Goal: Information Seeking & Learning: Learn about a topic

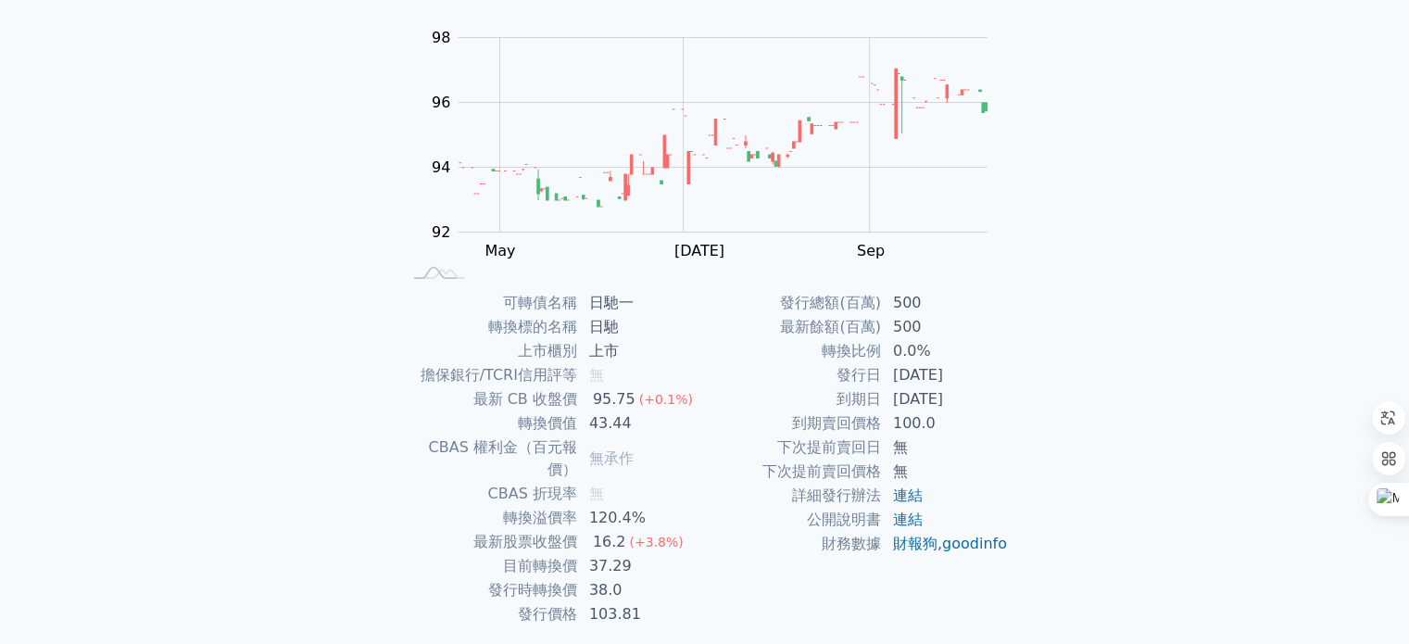
scroll to position [185, 0]
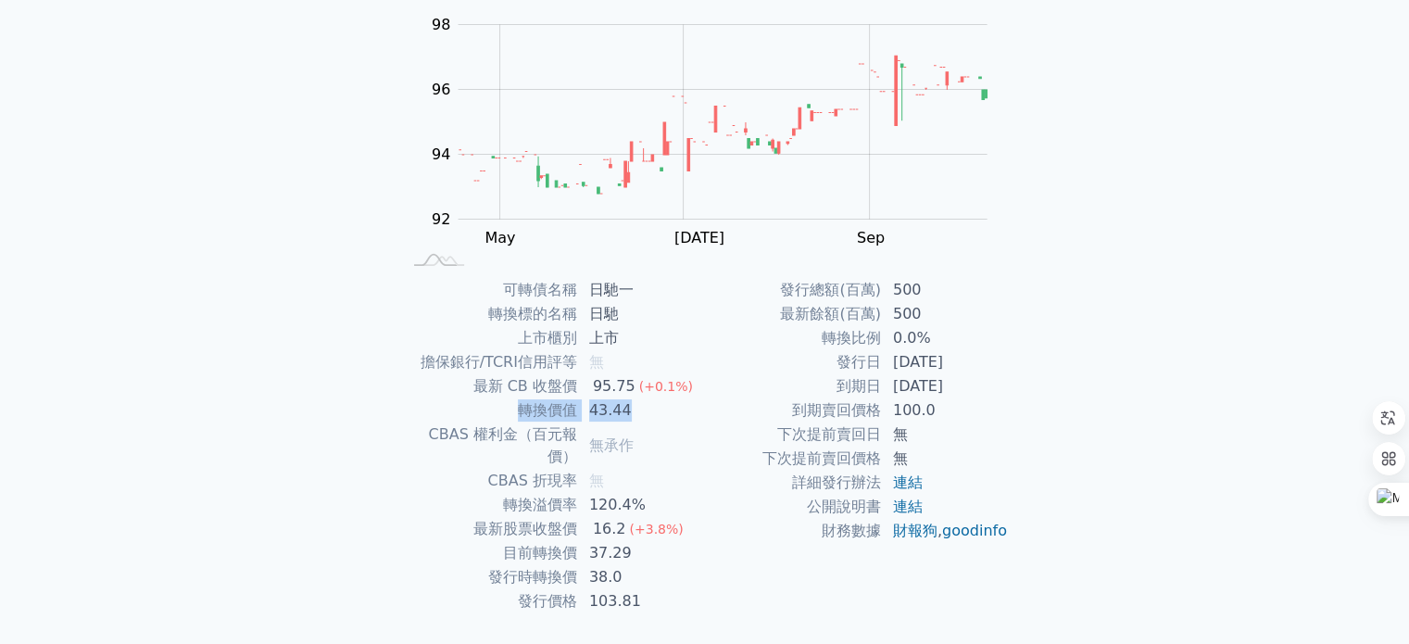
drag, startPoint x: 524, startPoint y: 410, endPoint x: 645, endPoint y: 404, distance: 121.5
click at [645, 404] on tr "轉換價值 43.44" at bounding box center [553, 410] width 304 height 24
click at [645, 404] on td "43.44" at bounding box center [641, 410] width 127 height 24
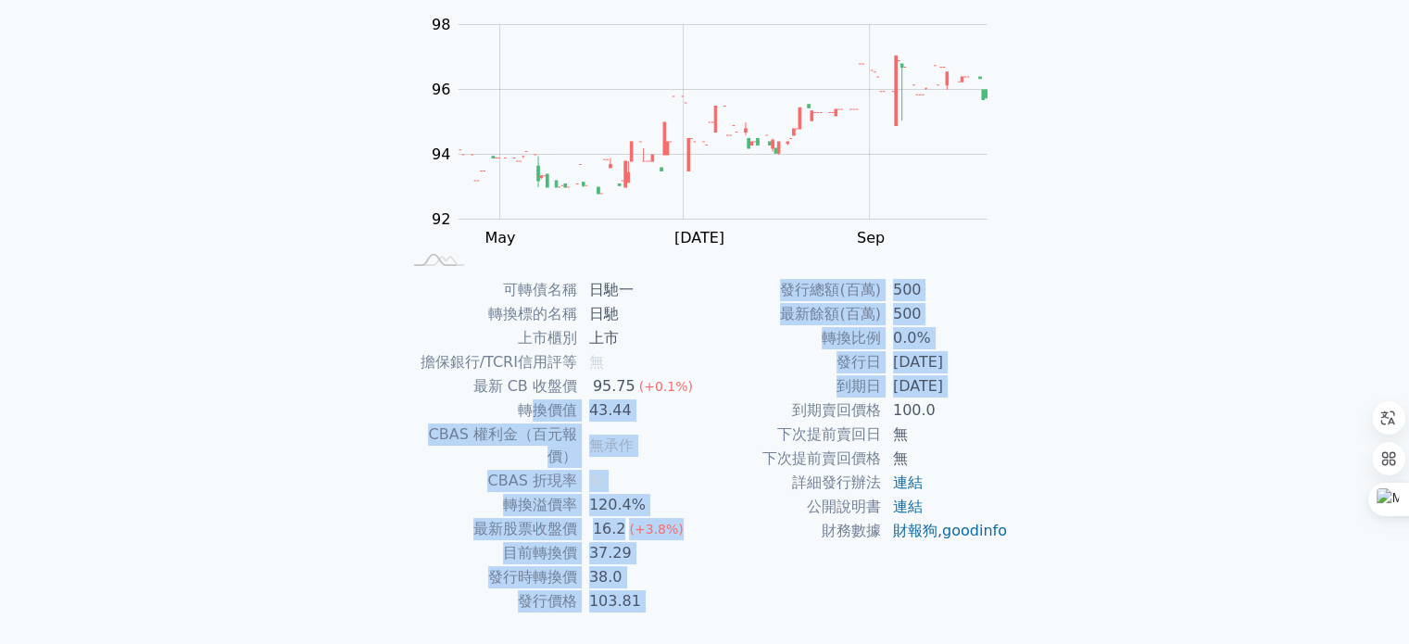
drag, startPoint x: 531, startPoint y: 408, endPoint x: 707, endPoint y: 406, distance: 176.1
click at [707, 406] on div "可轉債名稱 日馳一 轉換標的名稱 日馳 上市櫃別 上市 擔保銀行/TCRI信用評等 無 最新 CB 收盤價 95.75 (+0.1%) 轉換價值 43.44 …" at bounding box center [705, 445] width 652 height 335
click at [707, 406] on td "到期賣回價格" at bounding box center [793, 410] width 177 height 24
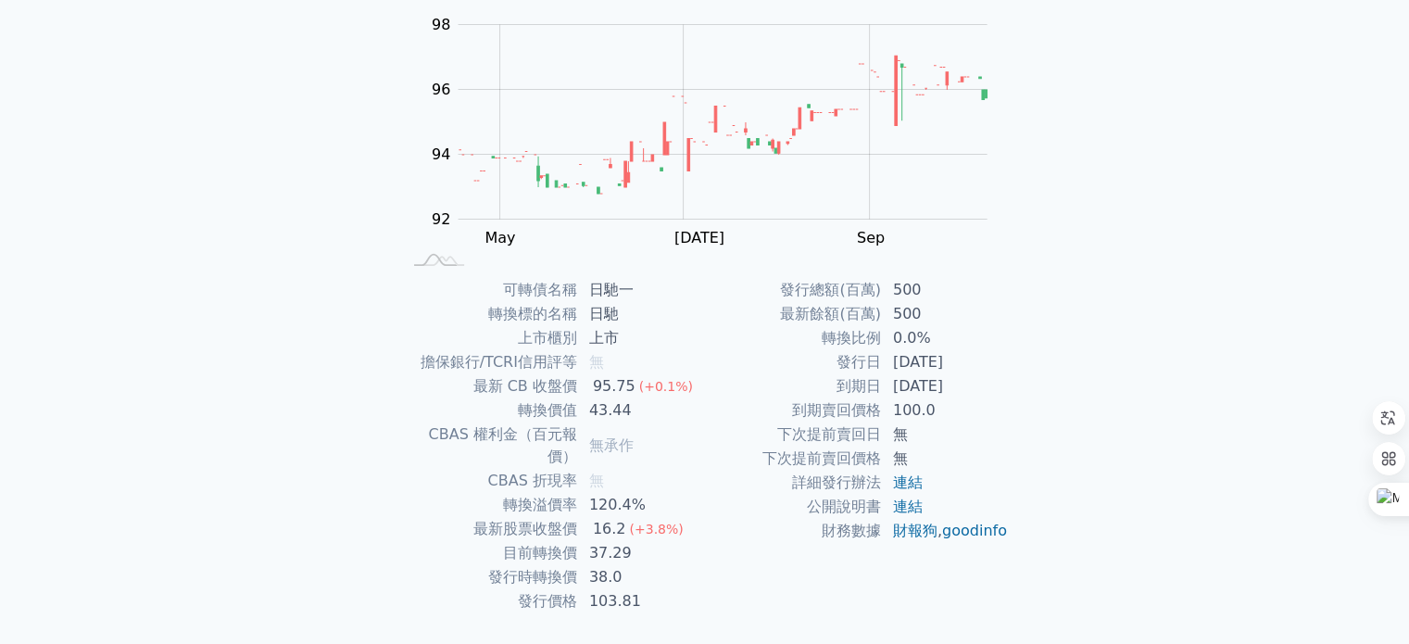
drag, startPoint x: 600, startPoint y: 373, endPoint x: 728, endPoint y: 379, distance: 128.9
click at [728, 379] on div "可轉債名稱 日馳一 轉換標的名稱 日馳 上市櫃別 上市 擔保銀行/TCRI信用評等 無 最新 CB 收盤價 95.75 (+0.1%) 轉換價值 43.44 …" at bounding box center [705, 445] width 652 height 335
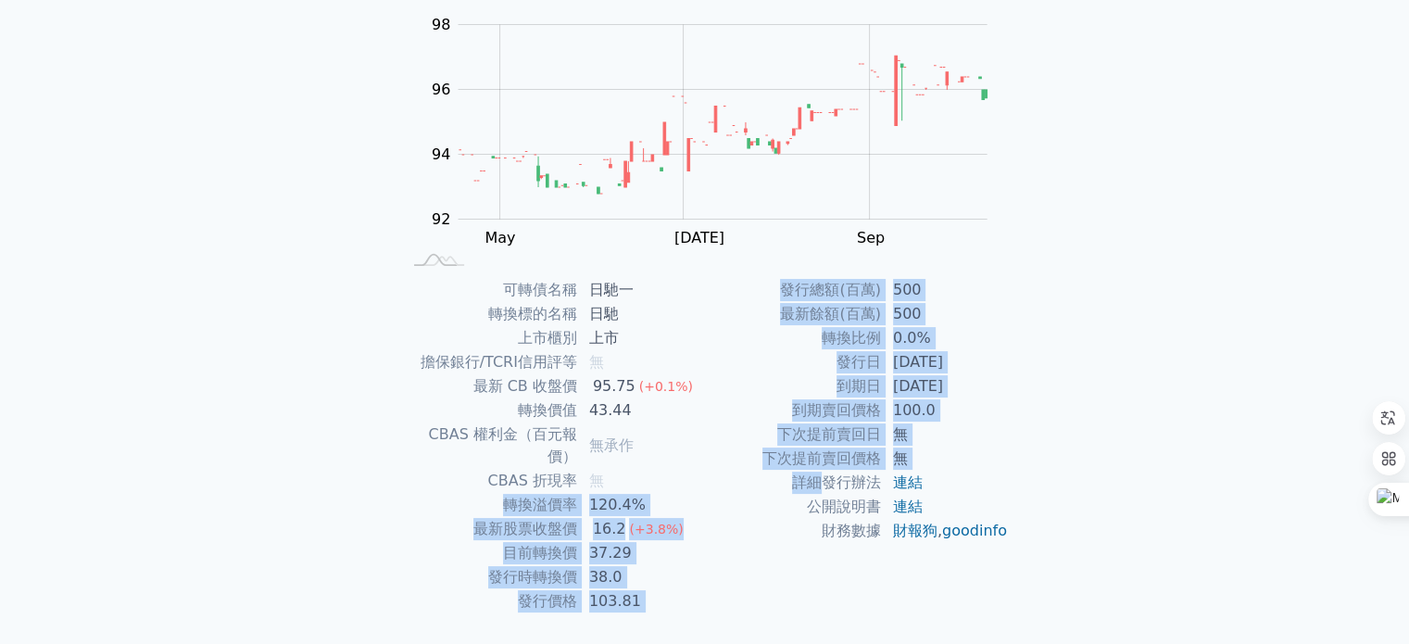
drag, startPoint x: 506, startPoint y: 484, endPoint x: 822, endPoint y: 473, distance: 316.2
click at [822, 473] on div "可轉債名稱 日馳一 轉換標的名稱 日馳 上市櫃別 上市 擔保銀行/TCRI信用評等 無 最新 CB 收盤價 95.75 (+0.1%) 轉換價值 43.44 …" at bounding box center [705, 445] width 652 height 335
click at [822, 473] on td "詳細發行辦法" at bounding box center [793, 483] width 177 height 24
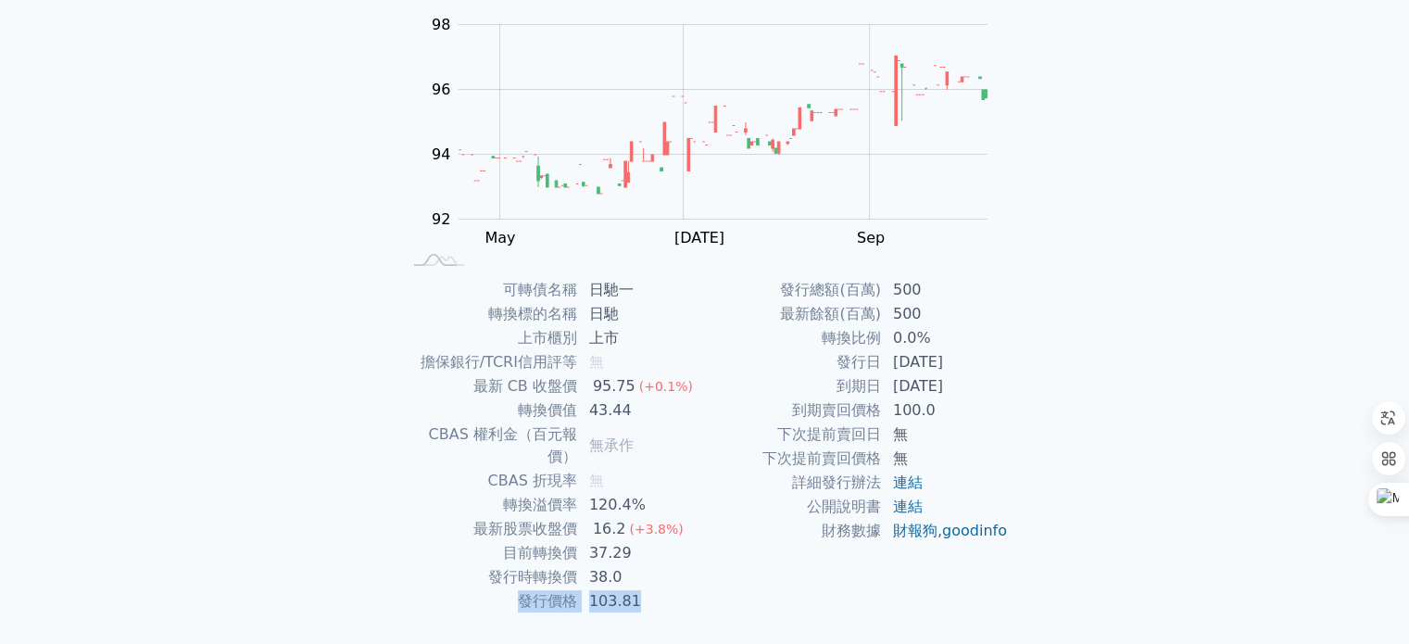
drag, startPoint x: 519, startPoint y: 578, endPoint x: 647, endPoint y: 578, distance: 127.9
click at [647, 589] on tr "發行價格 103.81" at bounding box center [553, 601] width 304 height 24
click at [647, 589] on td "103.81" at bounding box center [641, 601] width 127 height 24
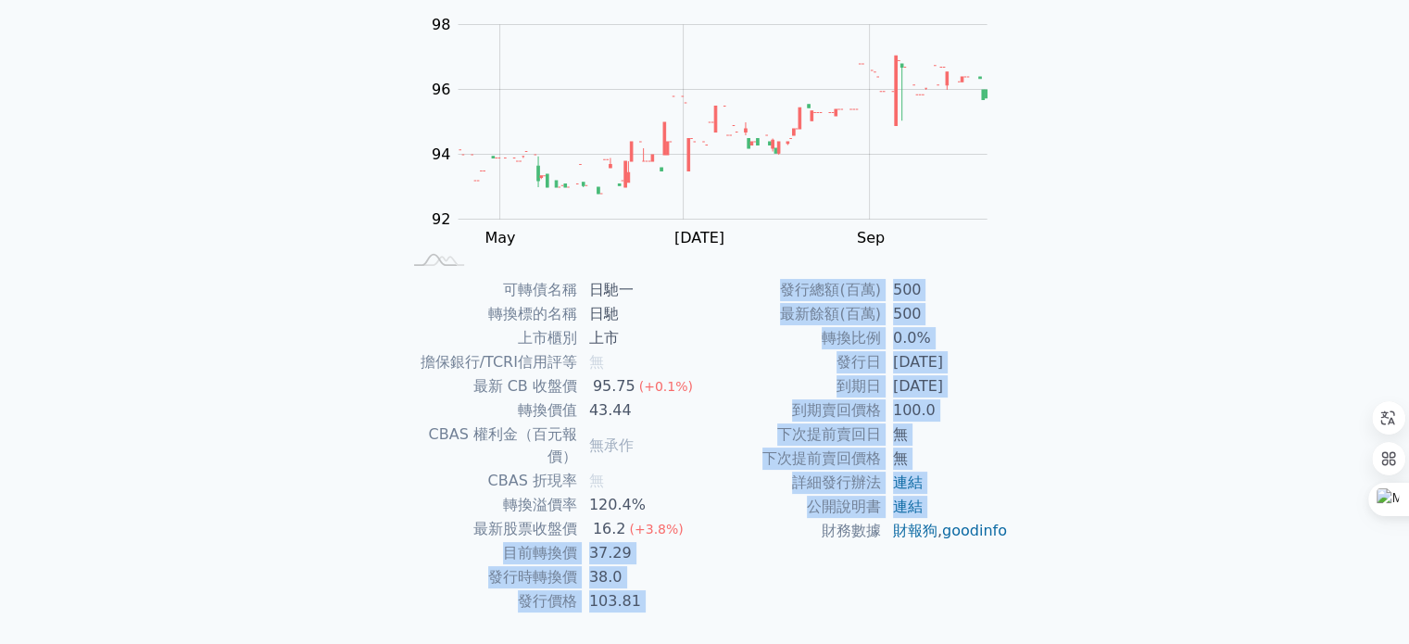
drag, startPoint x: 503, startPoint y: 527, endPoint x: 738, endPoint y: 532, distance: 234.5
click at [738, 532] on div "可轉債名稱 日馳一 轉換標的名稱 日馳 上市櫃別 上市 擔保銀行/TCRI信用評等 無 最新 CB 收盤價 95.75 (+0.1%) 轉換價值 43.44 …" at bounding box center [705, 445] width 652 height 335
click at [736, 523] on td "財務數據" at bounding box center [793, 531] width 177 height 24
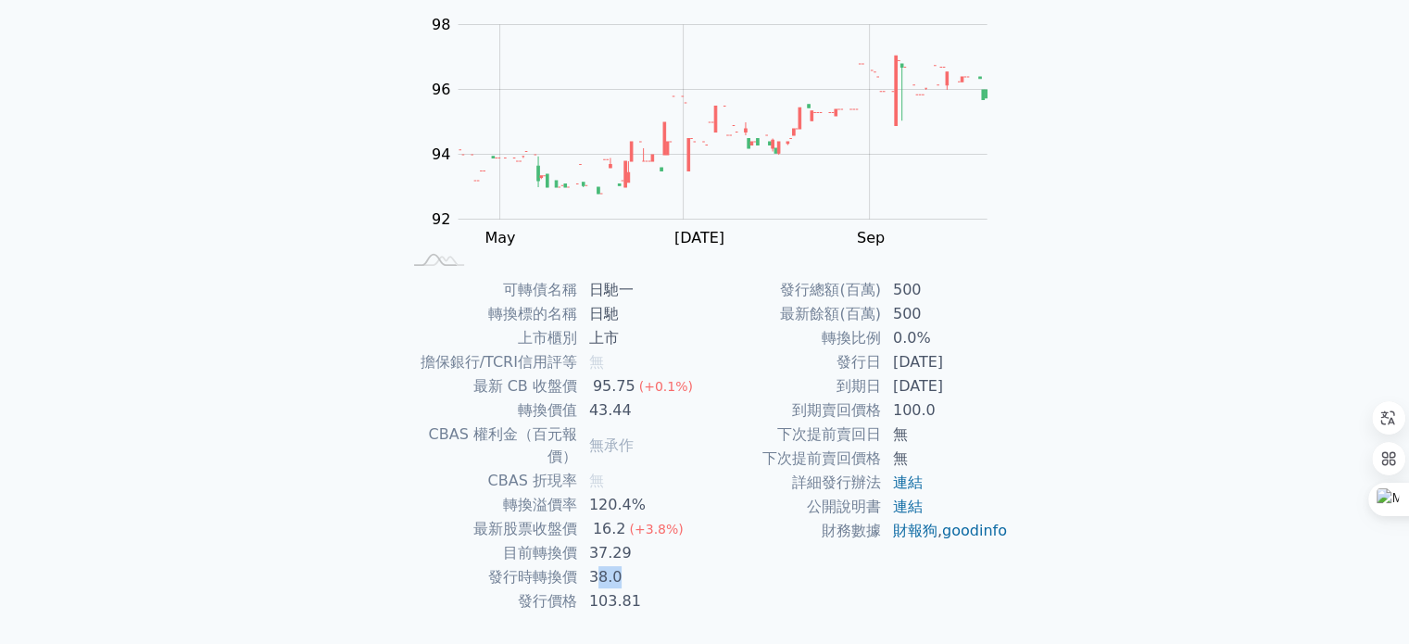
drag, startPoint x: 597, startPoint y: 555, endPoint x: 673, endPoint y: 555, distance: 76.0
click at [667, 565] on td "38.0" at bounding box center [641, 577] width 127 height 24
click at [648, 541] on td "37.29" at bounding box center [641, 553] width 127 height 24
drag, startPoint x: 564, startPoint y: 551, endPoint x: 678, endPoint y: 547, distance: 114.1
click at [675, 565] on tr "發行時轉換價 38.0" at bounding box center [553, 577] width 304 height 24
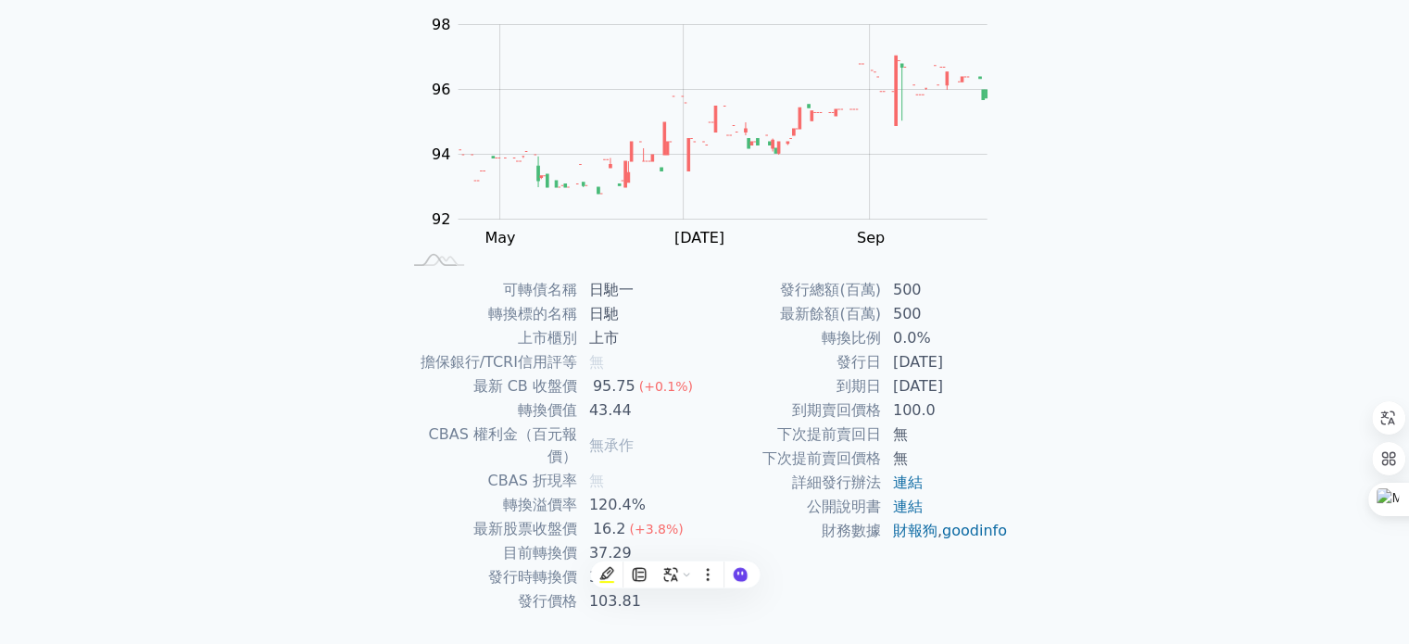
click at [664, 541] on td "37.29" at bounding box center [641, 553] width 127 height 24
drag, startPoint x: 567, startPoint y: 530, endPoint x: 675, endPoint y: 524, distance: 107.6
click at [668, 541] on tr "目前轉換價 37.29" at bounding box center [553, 553] width 304 height 24
click at [699, 517] on td "16.2 (+3.8%)" at bounding box center [641, 529] width 127 height 24
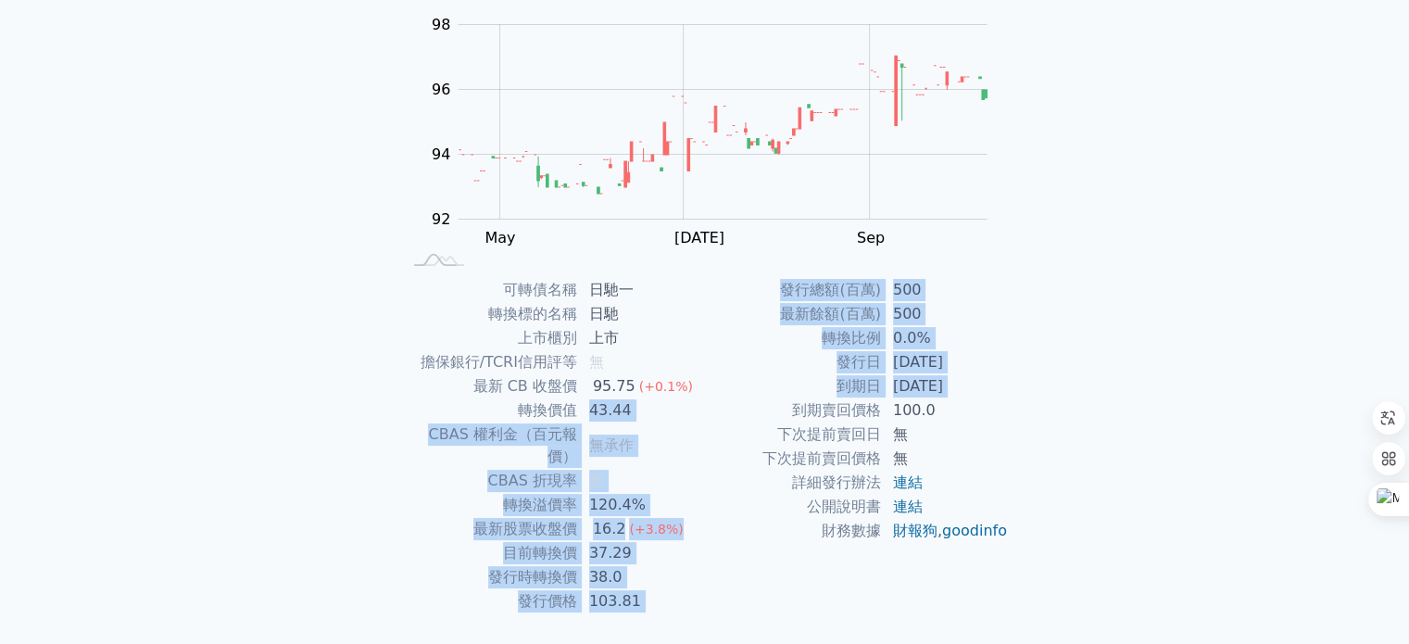
drag, startPoint x: 589, startPoint y: 410, endPoint x: 706, endPoint y: 410, distance: 116.8
click at [705, 410] on div "可轉債名稱 日馳一 轉換標的名稱 日馳 上市櫃別 上市 擔保銀行/TCRI信用評等 無 最新 CB 收盤價 95.75 (+0.1%) 轉換價值 43.44 …" at bounding box center [705, 445] width 652 height 335
click at [715, 392] on td "到期日" at bounding box center [793, 386] width 177 height 24
click at [732, 355] on td "發行日" at bounding box center [793, 362] width 177 height 24
click at [729, 317] on td "最新餘額(百萬)" at bounding box center [793, 314] width 177 height 24
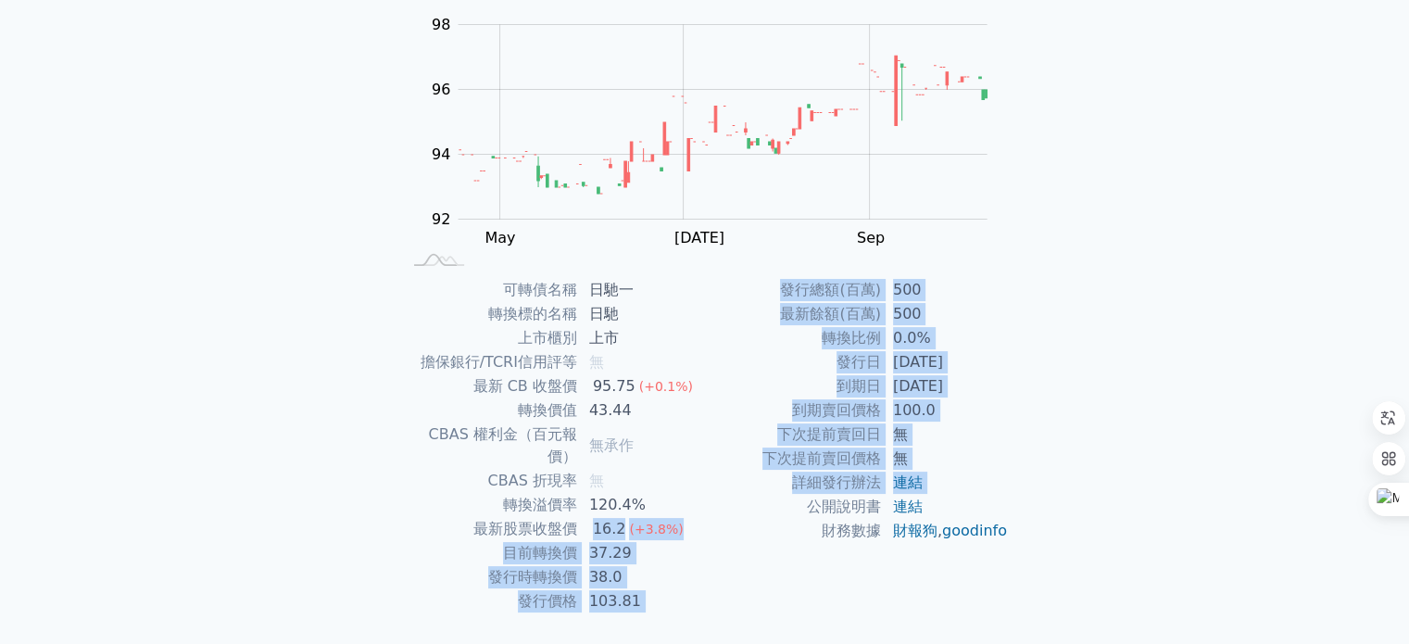
drag, startPoint x: 593, startPoint y: 511, endPoint x: 713, endPoint y: 505, distance: 119.7
click at [713, 505] on div "可轉債名稱 日馳一 轉換標的名稱 日馳 上市櫃別 上市 擔保銀行/TCRI信用評等 無 最新 CB 收盤價 95.75 (+0.1%) 轉換價值 43.44 …" at bounding box center [705, 445] width 652 height 335
click at [716, 465] on td "下次提前賣回價格" at bounding box center [793, 459] width 177 height 24
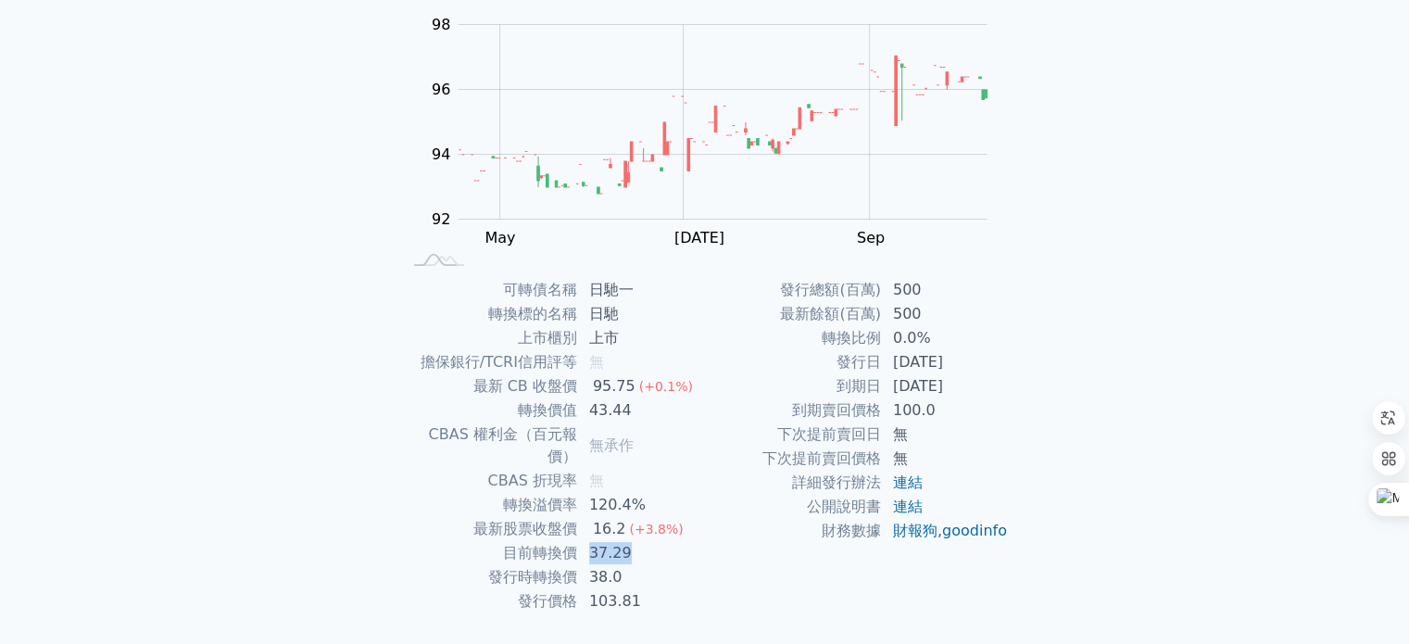
click at [701, 541] on td "37.29" at bounding box center [641, 553] width 127 height 24
click at [710, 508] on td "公開說明書" at bounding box center [793, 507] width 177 height 24
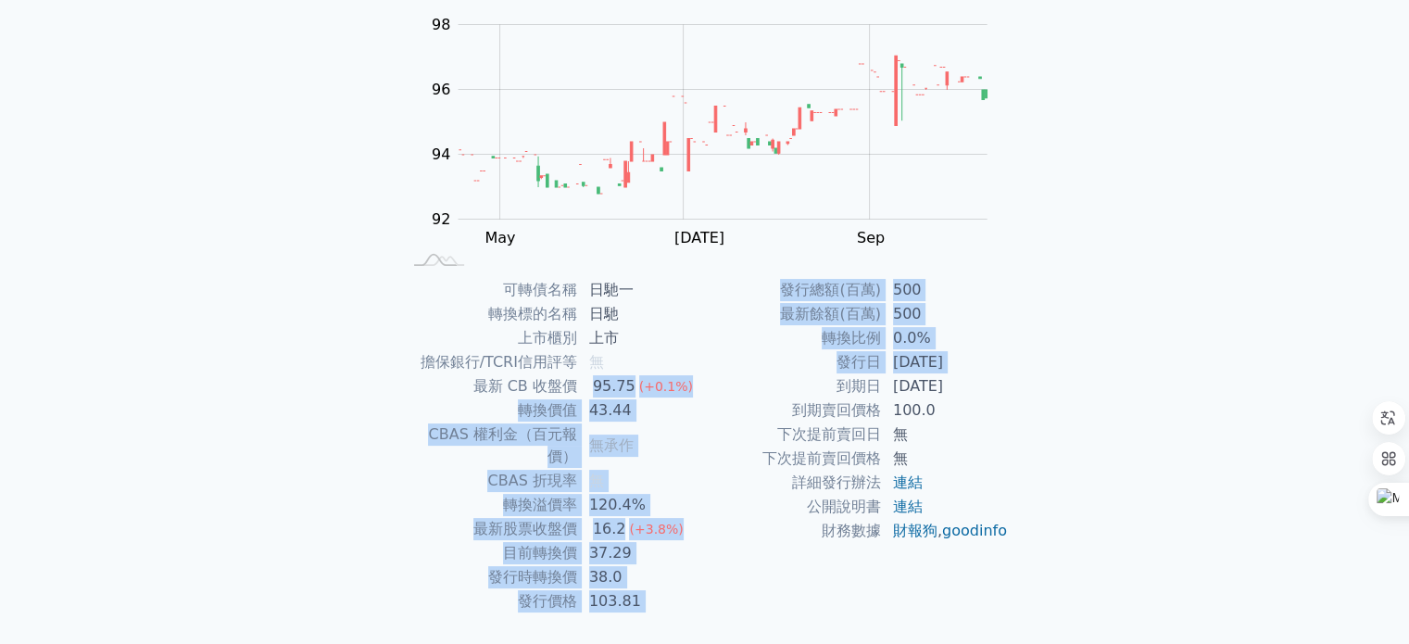
drag, startPoint x: 585, startPoint y: 388, endPoint x: 765, endPoint y: 381, distance: 180.8
click at [765, 381] on div "可轉債名稱 日馳一 轉換標的名稱 日馳 上市櫃別 上市 擔保銀行/TCRI信用評等 無 最新 CB 收盤價 95.75 (+0.1%) 轉換價值 43.44 …" at bounding box center [705, 445] width 652 height 335
click at [728, 342] on td "轉換比例" at bounding box center [793, 338] width 177 height 24
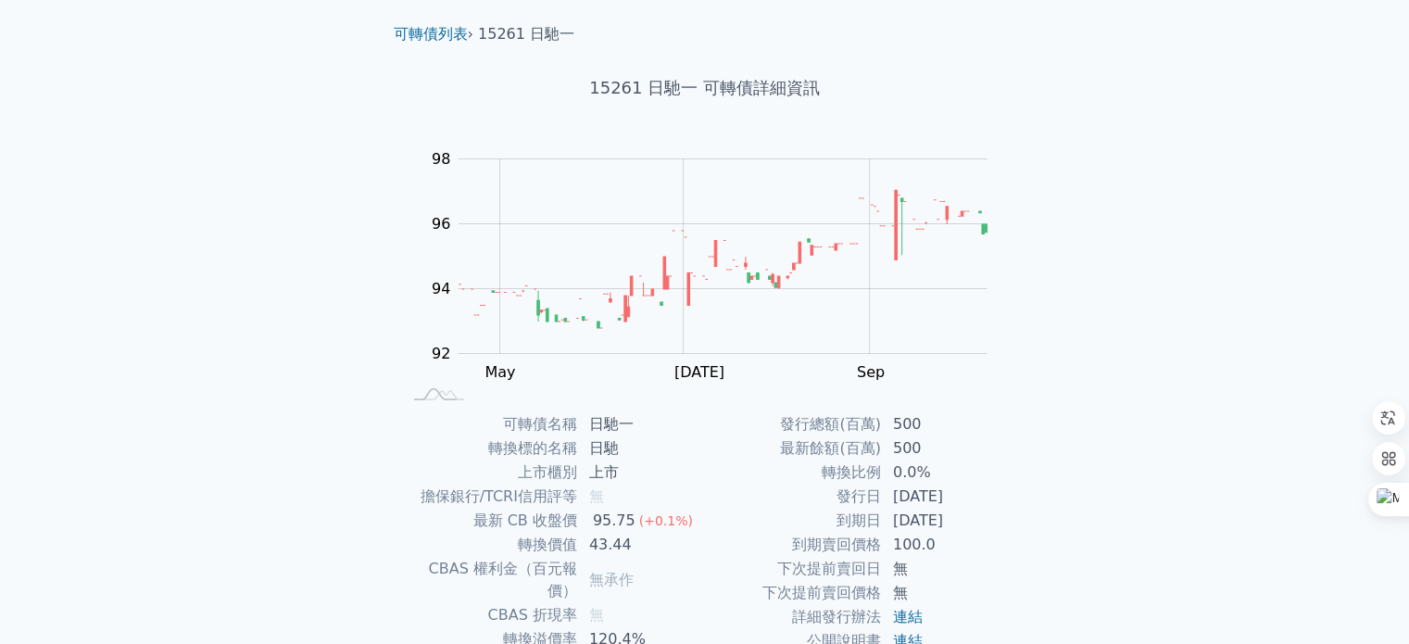
scroll to position [0, 0]
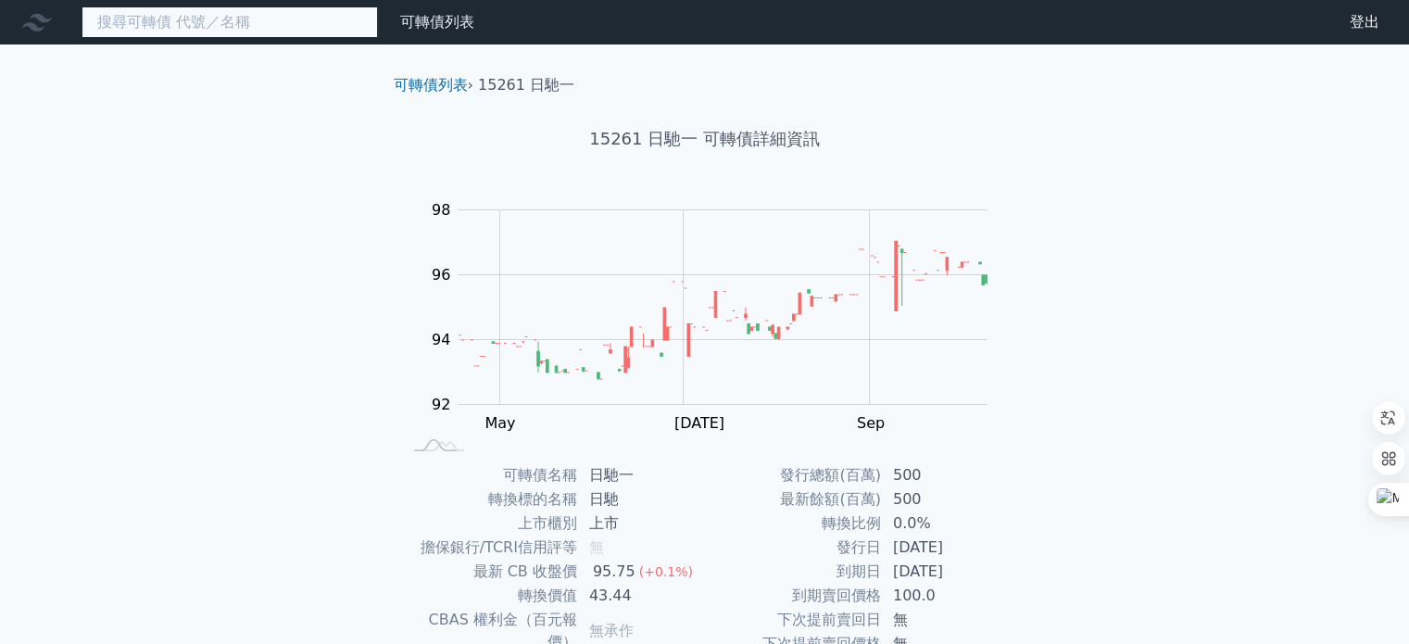
click at [242, 22] on input at bounding box center [230, 22] width 297 height 32
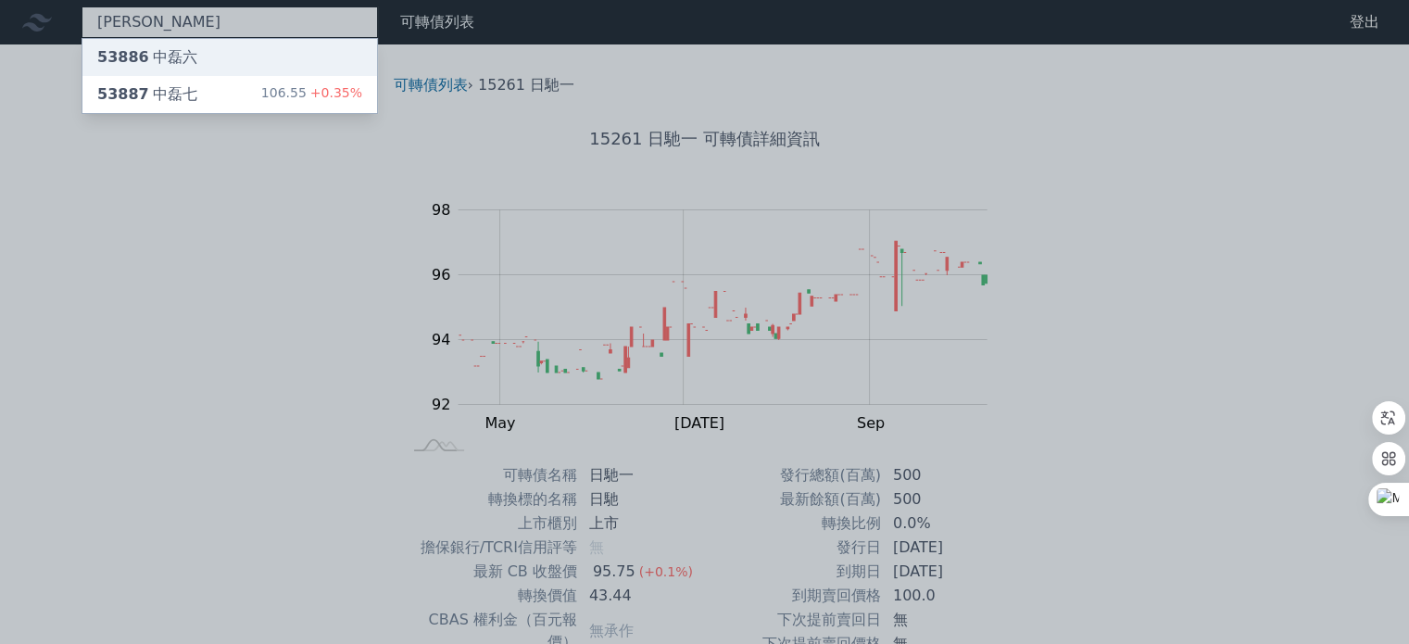
type input "[PERSON_NAME]"
click at [248, 58] on div "53886 [PERSON_NAME]" at bounding box center [229, 57] width 295 height 37
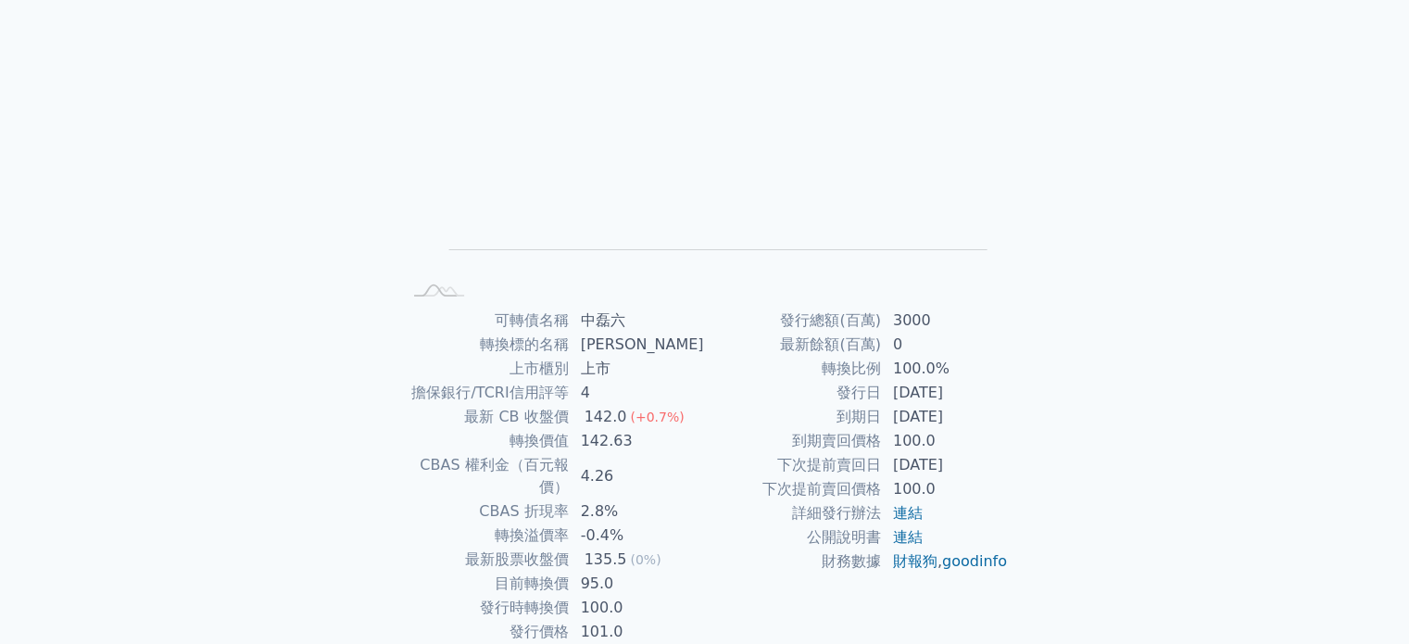
scroll to position [185, 0]
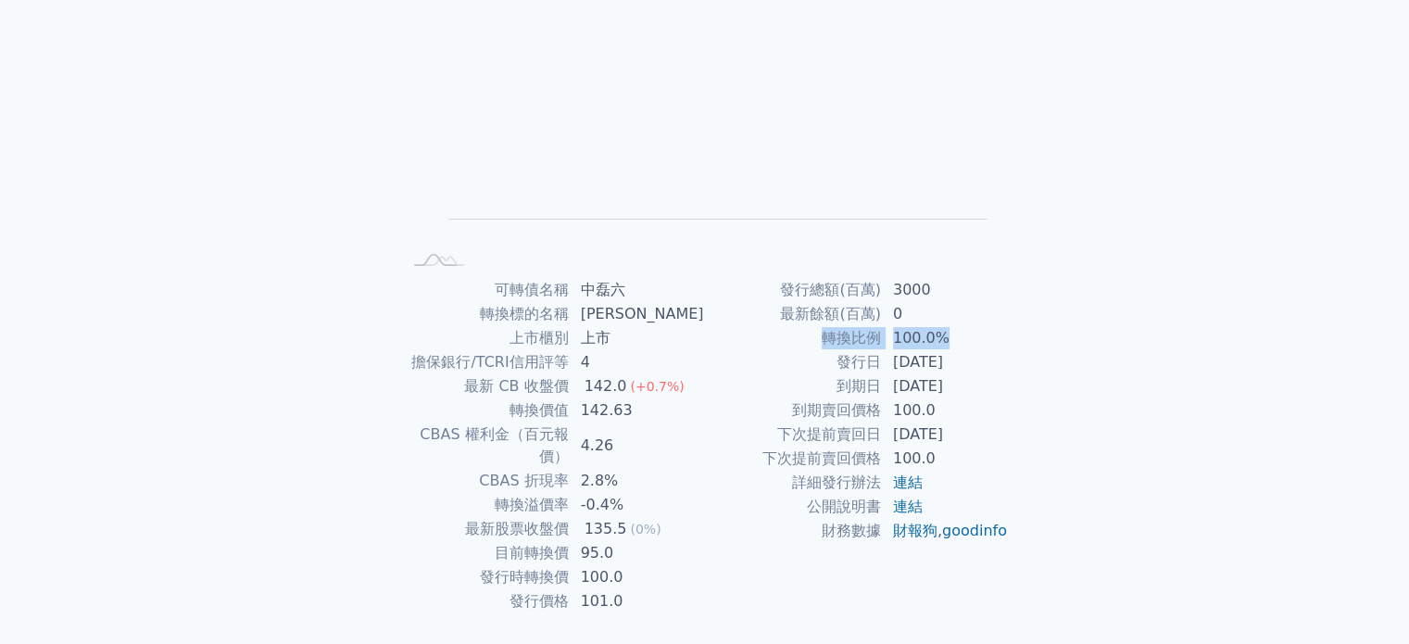
drag, startPoint x: 814, startPoint y: 347, endPoint x: 954, endPoint y: 342, distance: 141.0
click at [954, 342] on tr "轉換比例 100.0%" at bounding box center [857, 338] width 304 height 24
click at [954, 342] on td "100.0%" at bounding box center [945, 338] width 127 height 24
drag, startPoint x: 499, startPoint y: 359, endPoint x: 636, endPoint y: 357, distance: 136.2
click at [636, 357] on tr "擔保銀行/TCRI信用評等 4" at bounding box center [553, 362] width 304 height 24
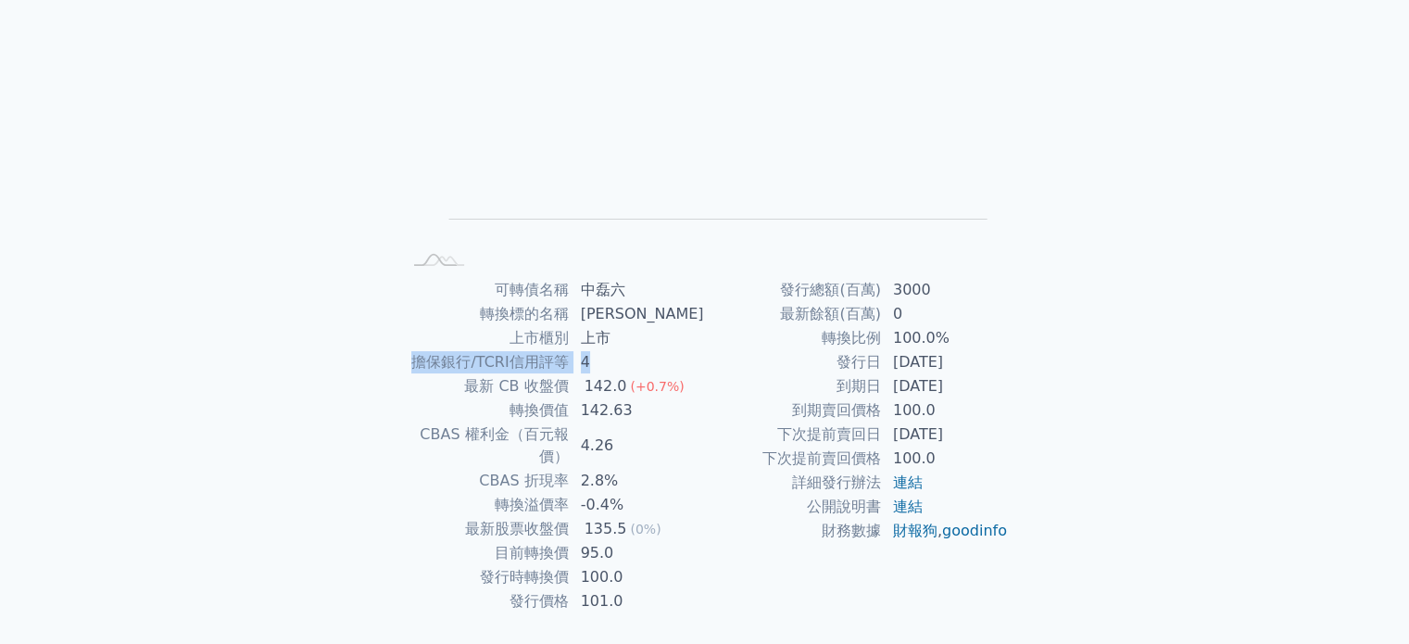
click at [636, 357] on td "4" at bounding box center [637, 362] width 135 height 24
drag, startPoint x: 995, startPoint y: 441, endPoint x: 874, endPoint y: 439, distance: 121.4
click at [874, 439] on tr "下次提前賣回日 [DATE]" at bounding box center [857, 435] width 304 height 24
click at [819, 441] on td "下次提前賣回日" at bounding box center [793, 435] width 177 height 24
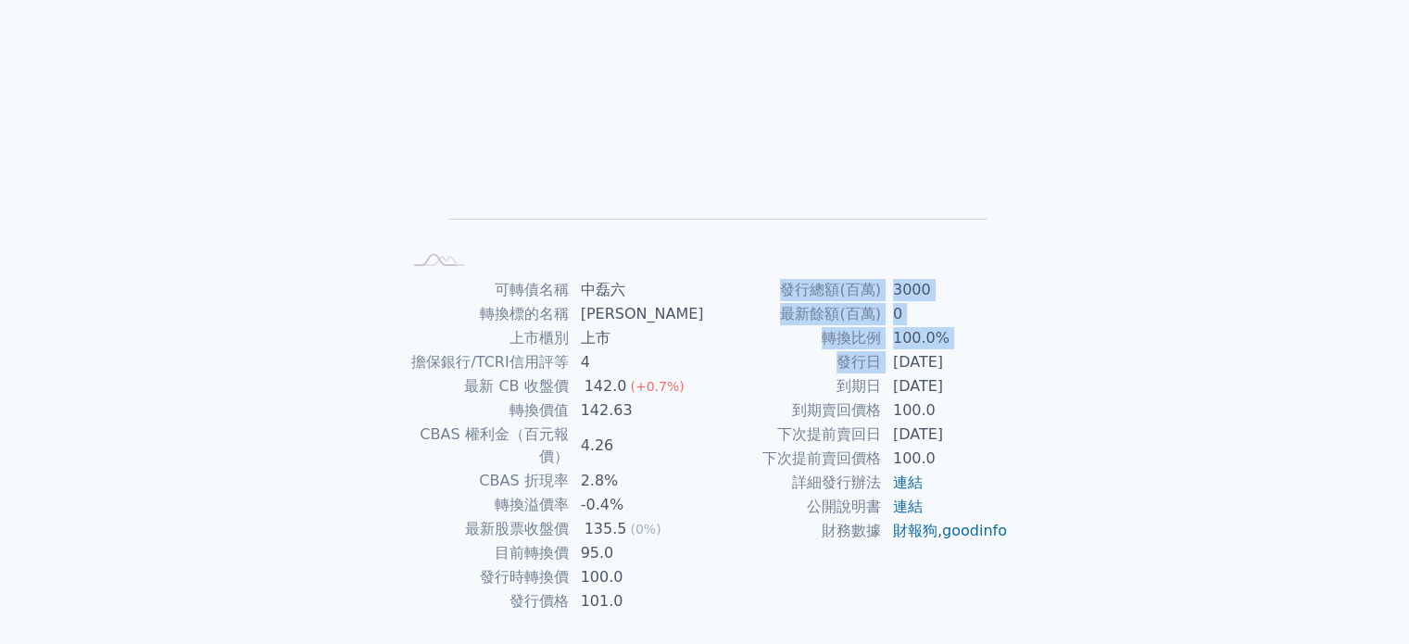
drag, startPoint x: 889, startPoint y: 365, endPoint x: 1056, endPoint y: 370, distance: 167.8
click at [1056, 370] on div "可轉債列表 › 53886 中磊六 53886 中磊六 可轉債詳細資訊 Zoom Out L L Chart created using amCharts l…" at bounding box center [705, 277] width 712 height 836
click at [1060, 370] on div "可轉債列表 財務數據 可轉債列表 財務數據 登出 登出 可轉債列表 › 53886 中磊六 53886 中磊六 可轉債詳細資訊 Zoom Out L L Ch…" at bounding box center [704, 255] width 1409 height 880
drag, startPoint x: 893, startPoint y: 387, endPoint x: 1082, endPoint y: 380, distance: 189.2
click at [1082, 380] on div "可轉債列表 財務數據 可轉債列表 財務數據 登出 登出 可轉債列表 › 53886 中磊六 53886 中磊六 可轉債詳細資訊 Zoom Out L L Ch…" at bounding box center [704, 255] width 1409 height 880
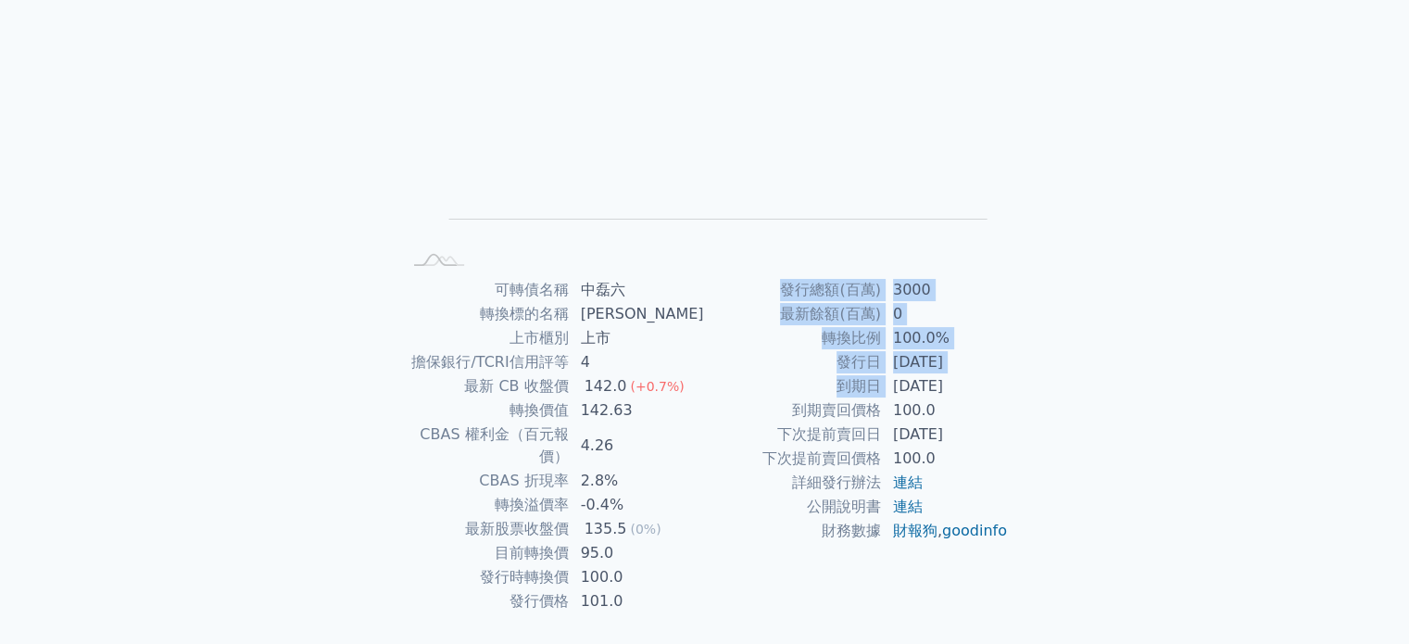
click at [1082, 380] on div "可轉債列表 財務數據 可轉債列表 財務數據 登出 登出 可轉債列表 › 53886 中磊六 53886 中磊六 可轉債詳細資訊 Zoom Out L L Ch…" at bounding box center [704, 255] width 1409 height 880
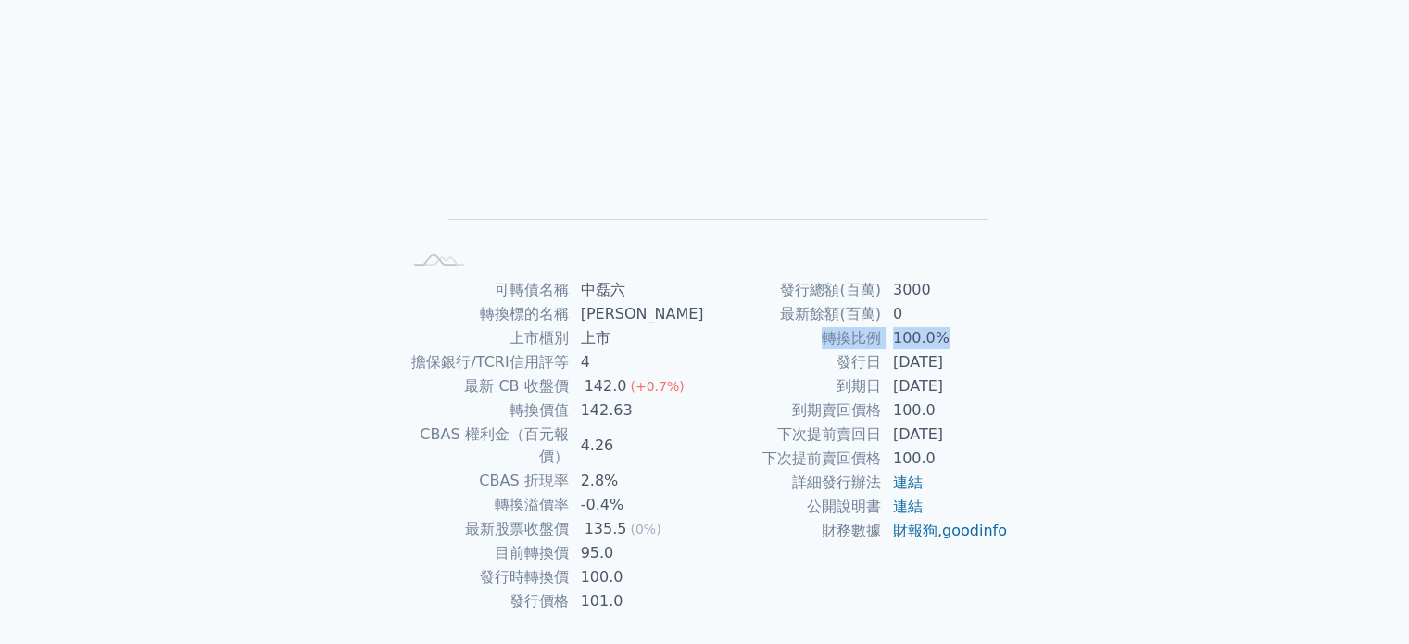
drag, startPoint x: 818, startPoint y: 338, endPoint x: 968, endPoint y: 329, distance: 150.4
click at [968, 329] on tr "轉換比例 100.0%" at bounding box center [857, 338] width 304 height 24
click at [968, 302] on td "0" at bounding box center [945, 314] width 127 height 24
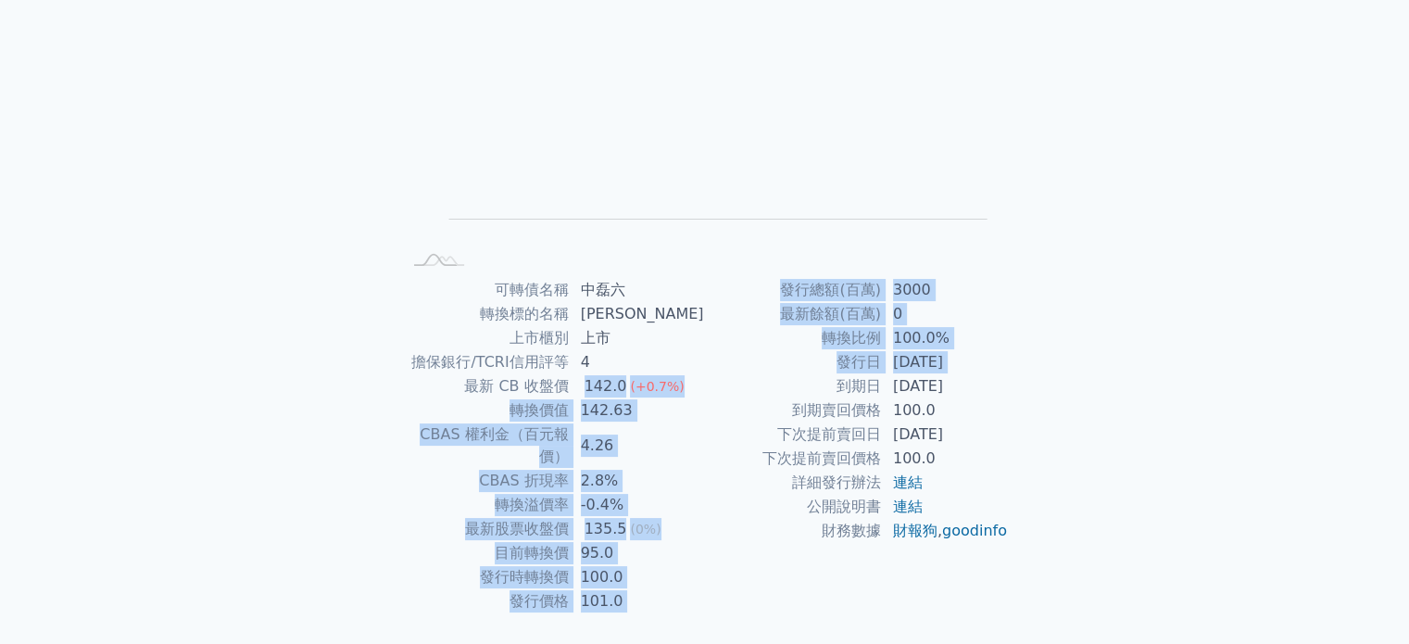
drag, startPoint x: 593, startPoint y: 385, endPoint x: 811, endPoint y: 387, distance: 217.8
click at [800, 388] on div "可轉債名稱 中磊六 轉換標的名稱 中磊 上市櫃別 上市 擔保銀行/TCRI信用評等 4 最新 CB 收盤價 142.0 (+0.7%) 轉換價值 142.63…" at bounding box center [705, 445] width 652 height 335
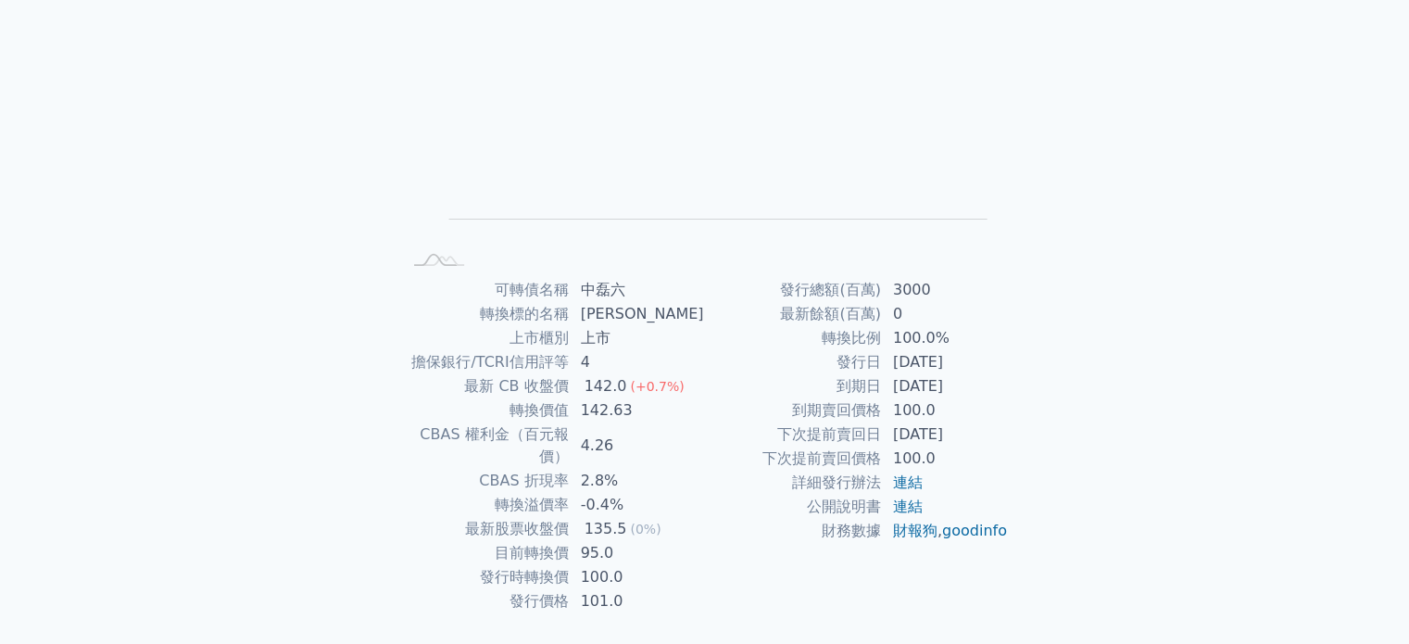
click at [705, 429] on td "下次提前賣回日" at bounding box center [793, 435] width 177 height 24
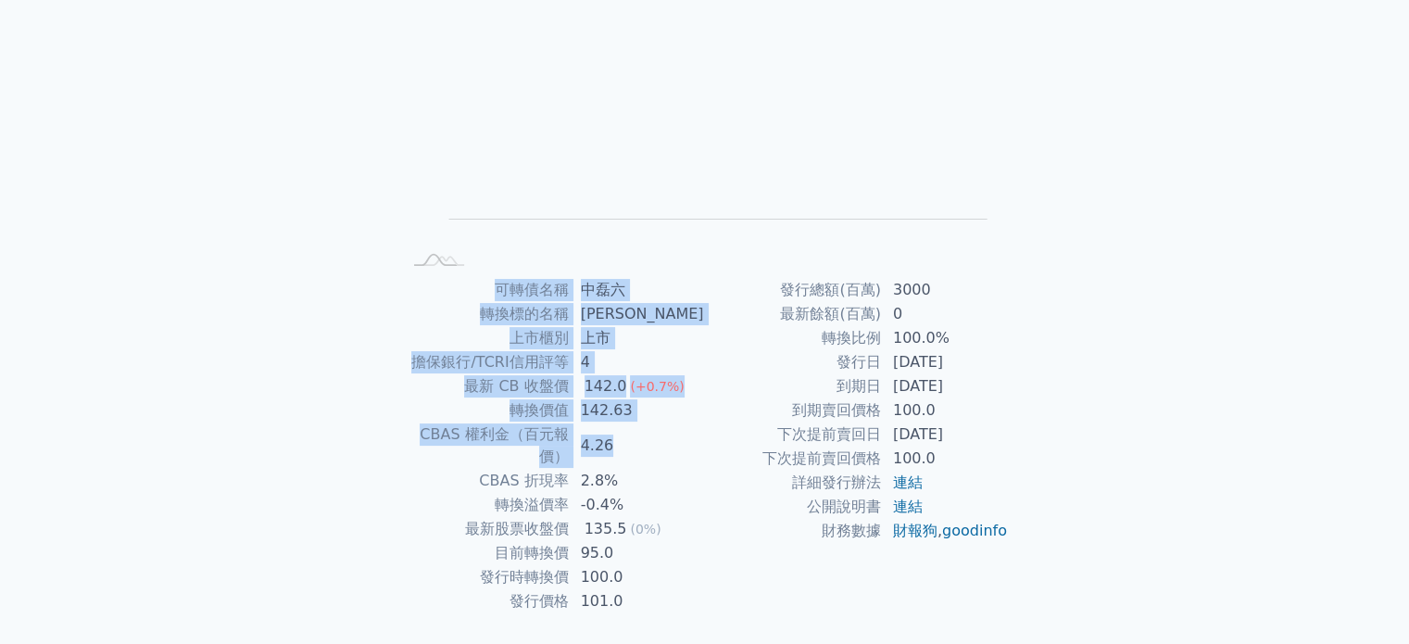
drag, startPoint x: 388, startPoint y: 440, endPoint x: 645, endPoint y: 437, distance: 256.7
click at [645, 437] on div "可轉債名稱 中磊六 轉換標的名稱 中磊 上市櫃別 上市 擔保銀行/TCRI信用評等 4 最新 CB 收盤價 142.0 (+0.7%) 轉換價值 142.63…" at bounding box center [705, 445] width 652 height 335
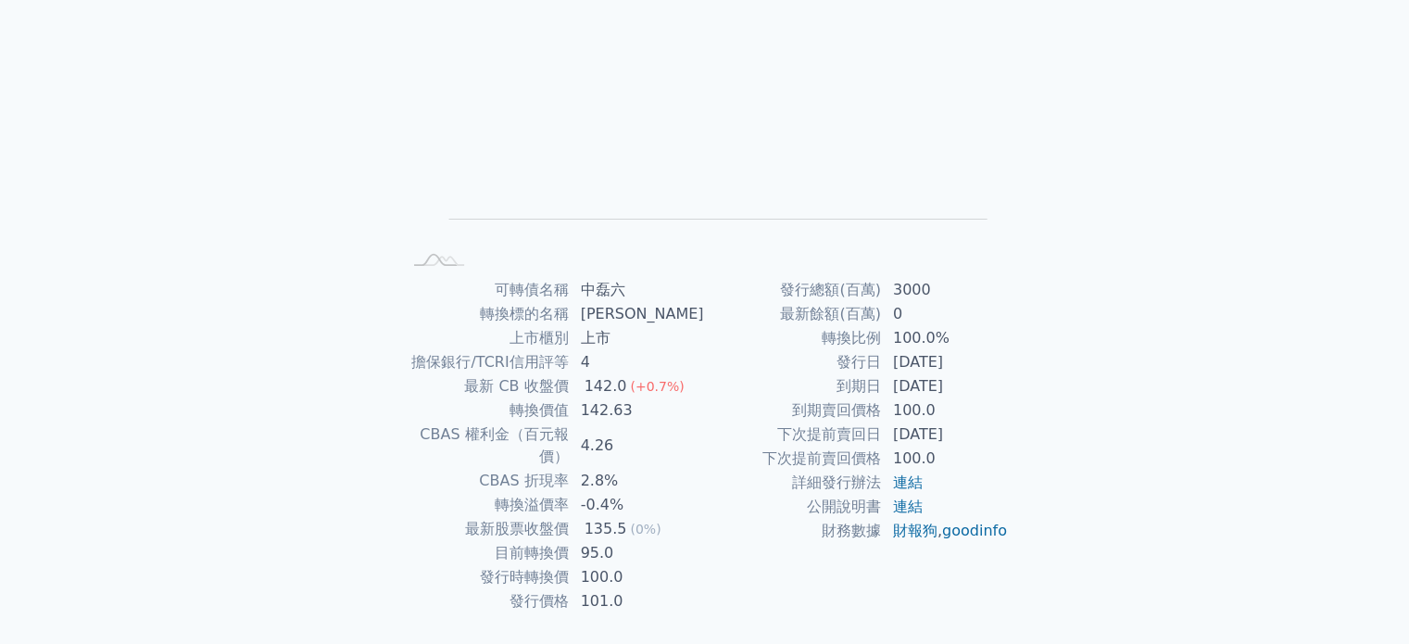
click at [743, 458] on td "下次提前賣回價格" at bounding box center [793, 459] width 177 height 24
drag, startPoint x: 482, startPoint y: 531, endPoint x: 722, endPoint y: 524, distance: 240.1
click at [722, 524] on div "可轉債名稱 中磊六 轉換標的名稱 中磊 上市櫃別 上市 擔保銀行/TCRI信用評等 4 最新 CB 收盤價 142.0 (+0.7%) 轉換價值 142.63…" at bounding box center [705, 445] width 652 height 335
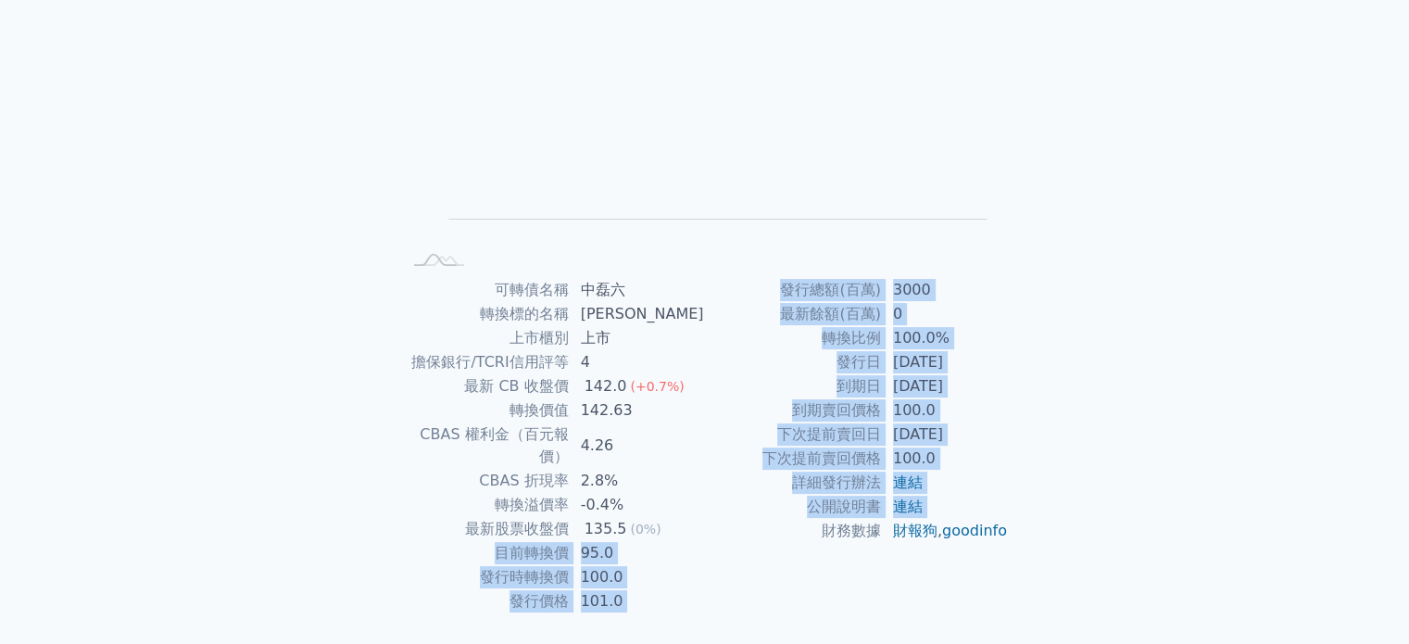
click at [708, 541] on td "財務數據" at bounding box center [793, 531] width 177 height 24
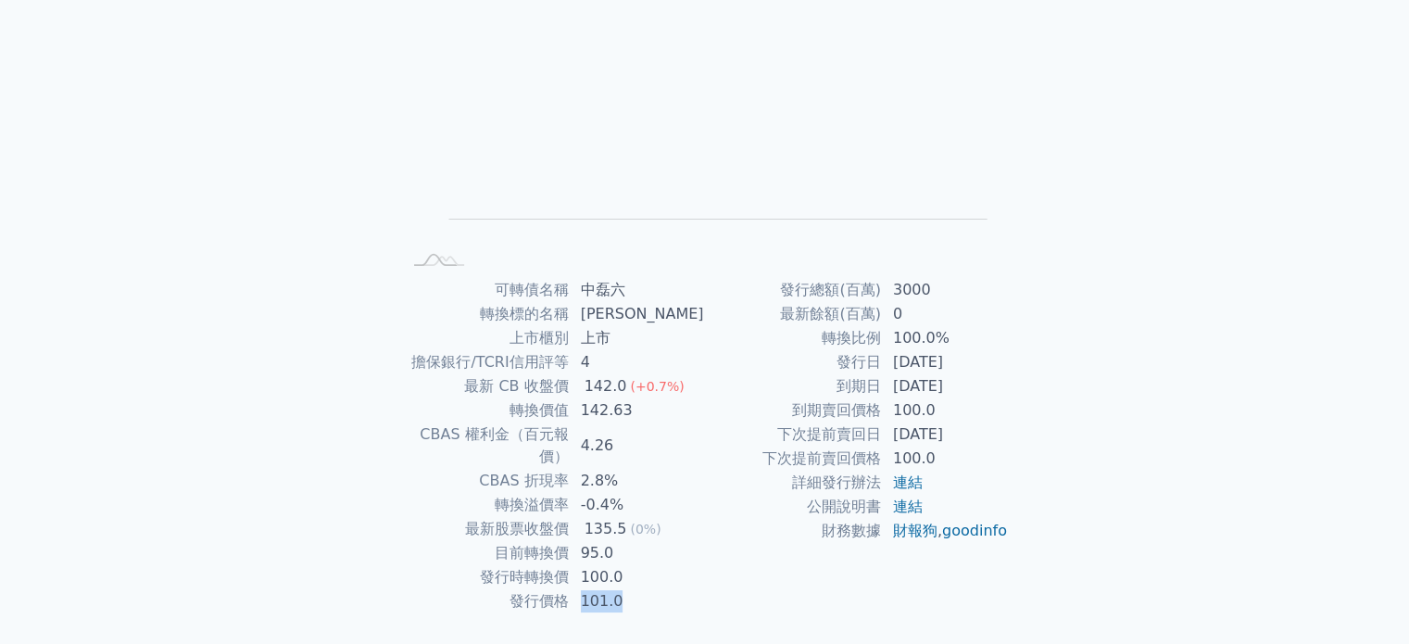
drag, startPoint x: 594, startPoint y: 577, endPoint x: 686, endPoint y: 575, distance: 91.8
click at [680, 589] on td "101.0" at bounding box center [637, 601] width 135 height 24
click at [726, 543] on td "財務數據" at bounding box center [793, 531] width 177 height 24
drag, startPoint x: 594, startPoint y: 466, endPoint x: 649, endPoint y: 457, distance: 55.4
click at [649, 469] on td "2.8%" at bounding box center [637, 481] width 135 height 24
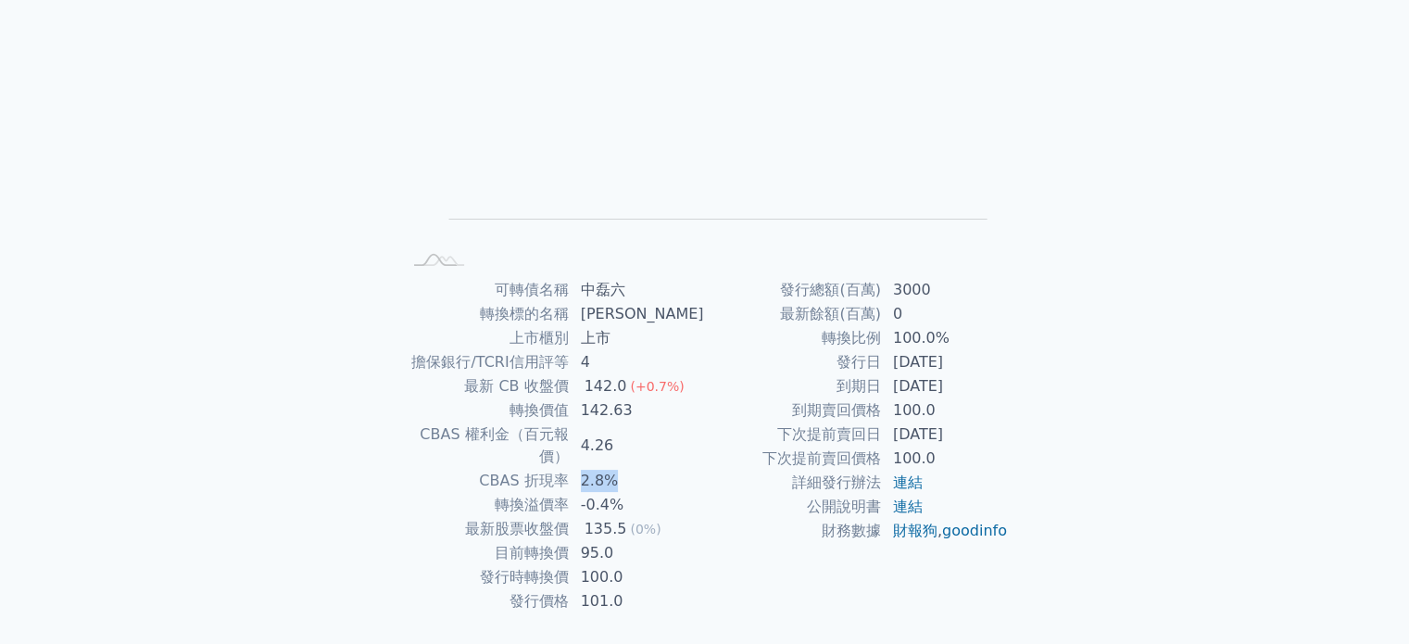
click at [662, 469] on td "2.8%" at bounding box center [637, 481] width 135 height 24
drag, startPoint x: 567, startPoint y: 478, endPoint x: 693, endPoint y: 481, distance: 126.0
click at [693, 493] on tr "轉換溢價率 -0.4%" at bounding box center [553, 505] width 304 height 24
click at [693, 493] on td "-0.4%" at bounding box center [637, 505] width 135 height 24
drag, startPoint x: 585, startPoint y: 436, endPoint x: 674, endPoint y: 438, distance: 89.0
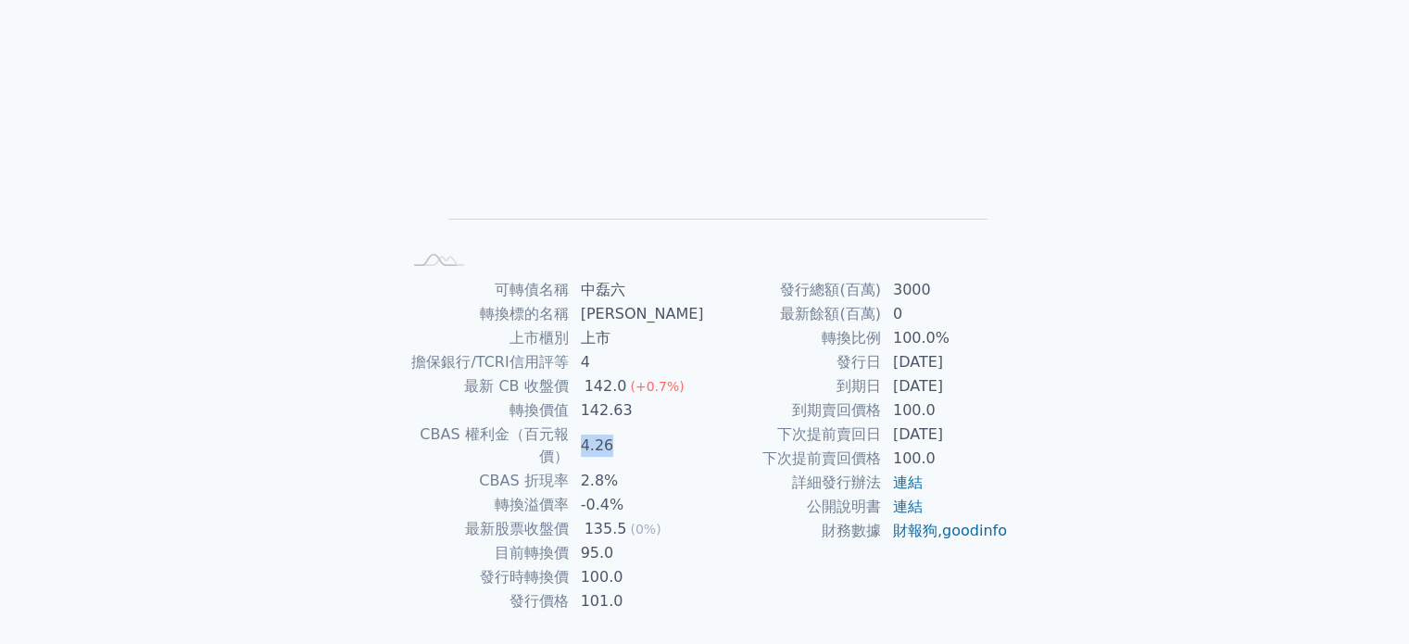
click at [674, 438] on td "4.26" at bounding box center [637, 446] width 135 height 46
click at [639, 422] on td "142.63" at bounding box center [637, 410] width 135 height 24
drag, startPoint x: 594, startPoint y: 412, endPoint x: 682, endPoint y: 412, distance: 88.0
click at [682, 412] on td "142.63" at bounding box center [637, 410] width 135 height 24
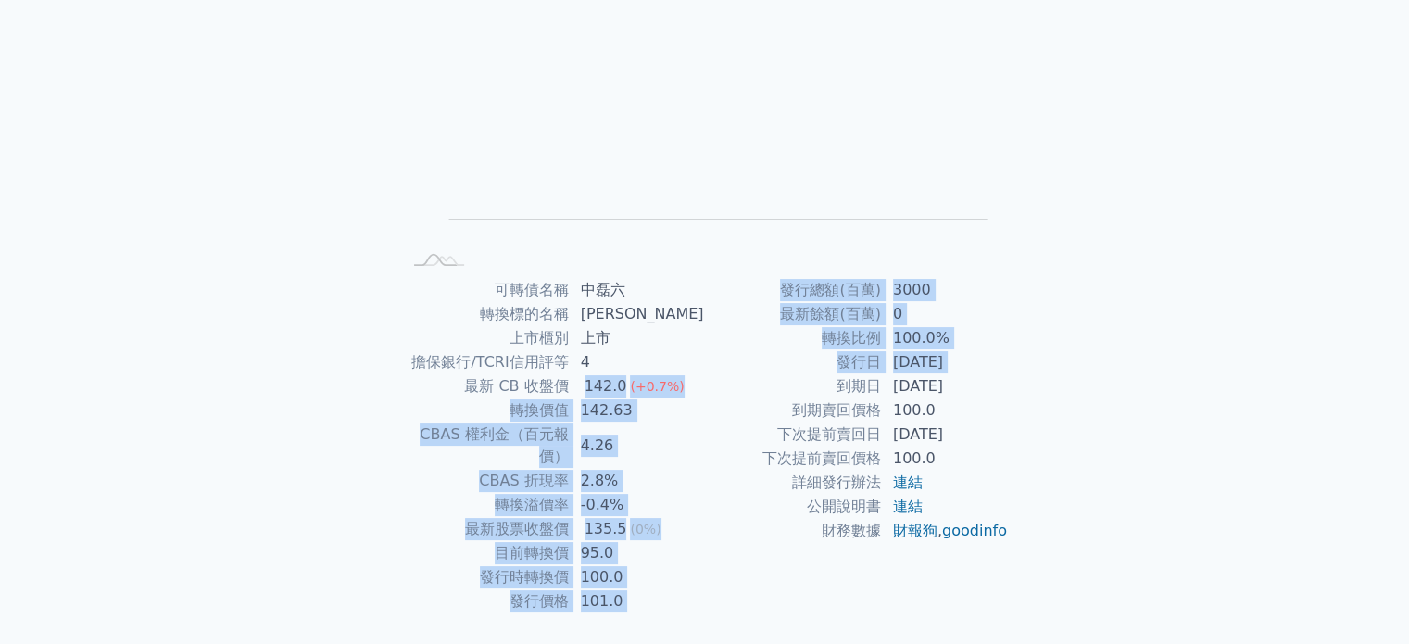
drag, startPoint x: 594, startPoint y: 385, endPoint x: 713, endPoint y: 395, distance: 119.0
click at [713, 395] on div "可轉債名稱 中磊六 轉換標的名稱 中磊 上市櫃別 上市 擔保銀行/TCRI信用評等 4 最新 CB 收盤價 142.0 (+0.7%) 轉換價值 142.63…" at bounding box center [705, 445] width 652 height 335
click at [724, 392] on td "到期日" at bounding box center [793, 386] width 177 height 24
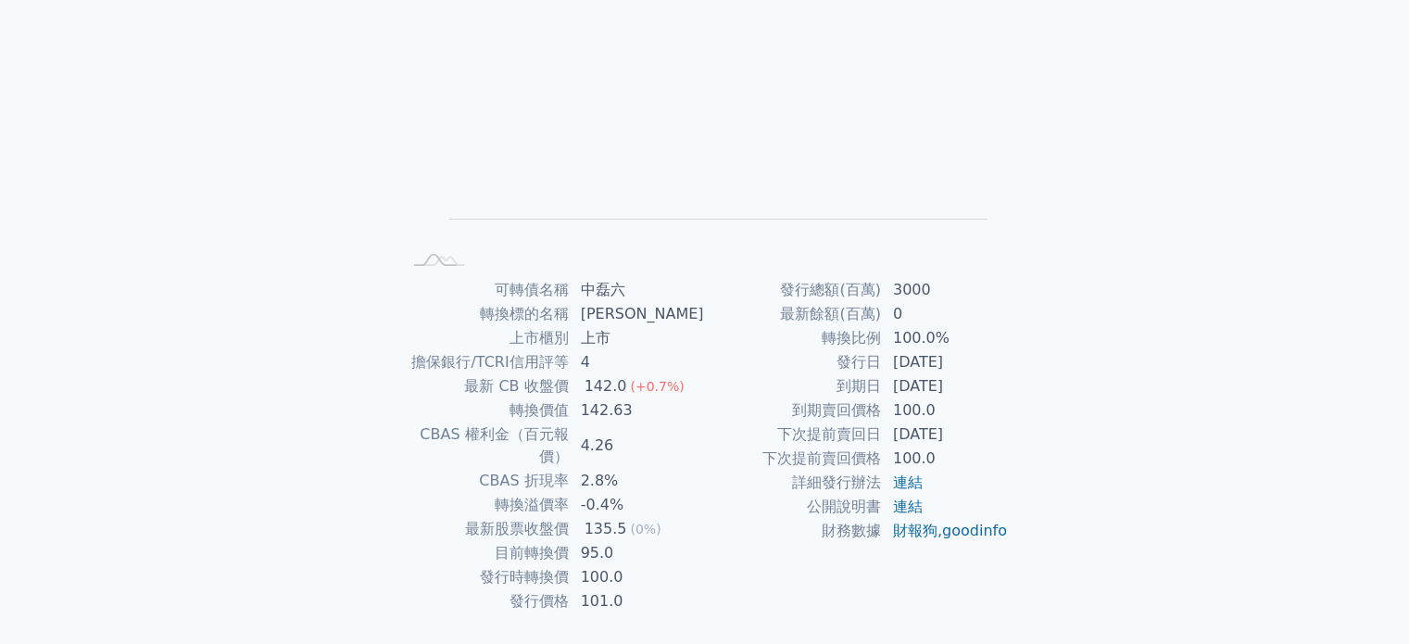
drag, startPoint x: 808, startPoint y: 333, endPoint x: 1007, endPoint y: 320, distance: 199.6
click at [1007, 320] on tbody "發行總額(百萬) 3000 最新餘額(百萬) 0 轉換比例 100.0% 發行日 [DATE] 到期日 [DATE] 到期賣回價格 100.0 下次提前賣回日…" at bounding box center [857, 410] width 304 height 265
click at [1016, 357] on div "可轉債名稱 中磊六 轉換標的名稱 中磊 上市櫃別 上市 擔保銀行/TCRI信用評等 4 最新 CB 收盤價 142.0 (+0.7%) 轉換價值 142.63…" at bounding box center [705, 445] width 652 height 335
drag, startPoint x: 819, startPoint y: 393, endPoint x: 777, endPoint y: 411, distance: 45.6
click at [777, 411] on tbody "發行總額(百萬) 3000 最新餘額(百萬) 0 轉換比例 100.0% 發行日 [DATE] 到期日 [DATE] 到期賣回價格 100.0 下次提前賣回日…" at bounding box center [857, 410] width 304 height 265
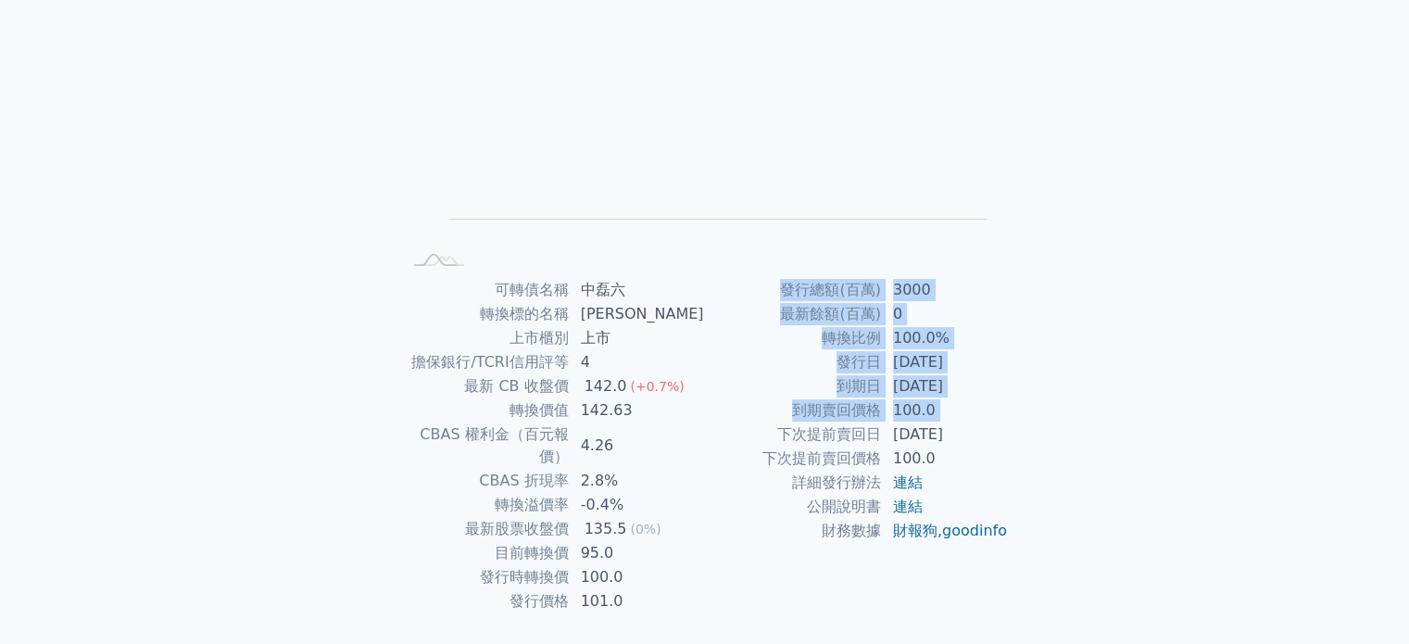
drag, startPoint x: 726, startPoint y: 426, endPoint x: 1165, endPoint y: 414, distance: 439.4
click at [1165, 414] on div "可轉債列表 財務數據 可轉債列表 財務數據 登出 登出 可轉債列表 › 53886 中磊六 53886 中磊六 可轉債詳細資訊 Zoom Out L L Ch…" at bounding box center [704, 255] width 1409 height 880
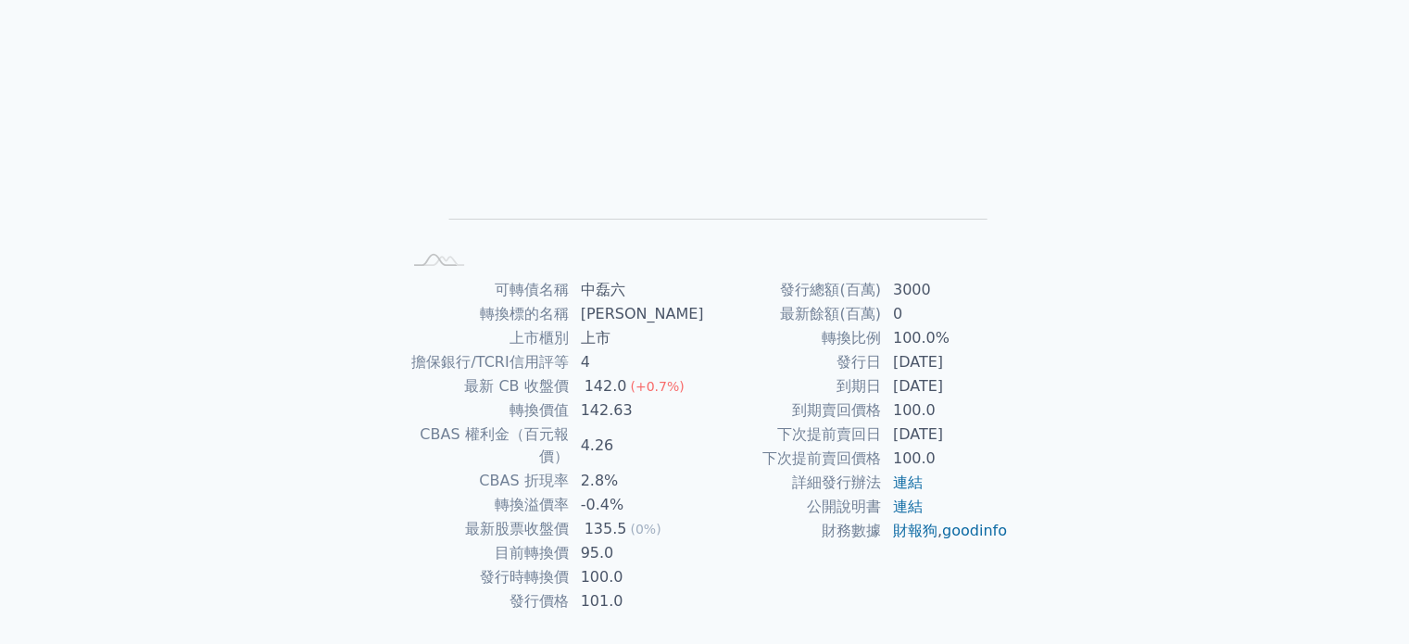
click at [783, 413] on td "到期賣回價格" at bounding box center [793, 410] width 177 height 24
click at [773, 423] on tbody "發行總額(百萬) 3000 最新餘額(百萬) 0 轉換比例 100.0% 發行日 [DATE] 到期日 [DATE] 到期賣回價格 100.0 下次提前賣回日…" at bounding box center [857, 410] width 304 height 265
click at [770, 423] on td "下次提前賣回日" at bounding box center [793, 435] width 177 height 24
drag, startPoint x: 768, startPoint y: 414, endPoint x: 1006, endPoint y: 401, distance: 238.5
click at [1006, 401] on tr "到期賣回價格 100.0" at bounding box center [857, 410] width 304 height 24
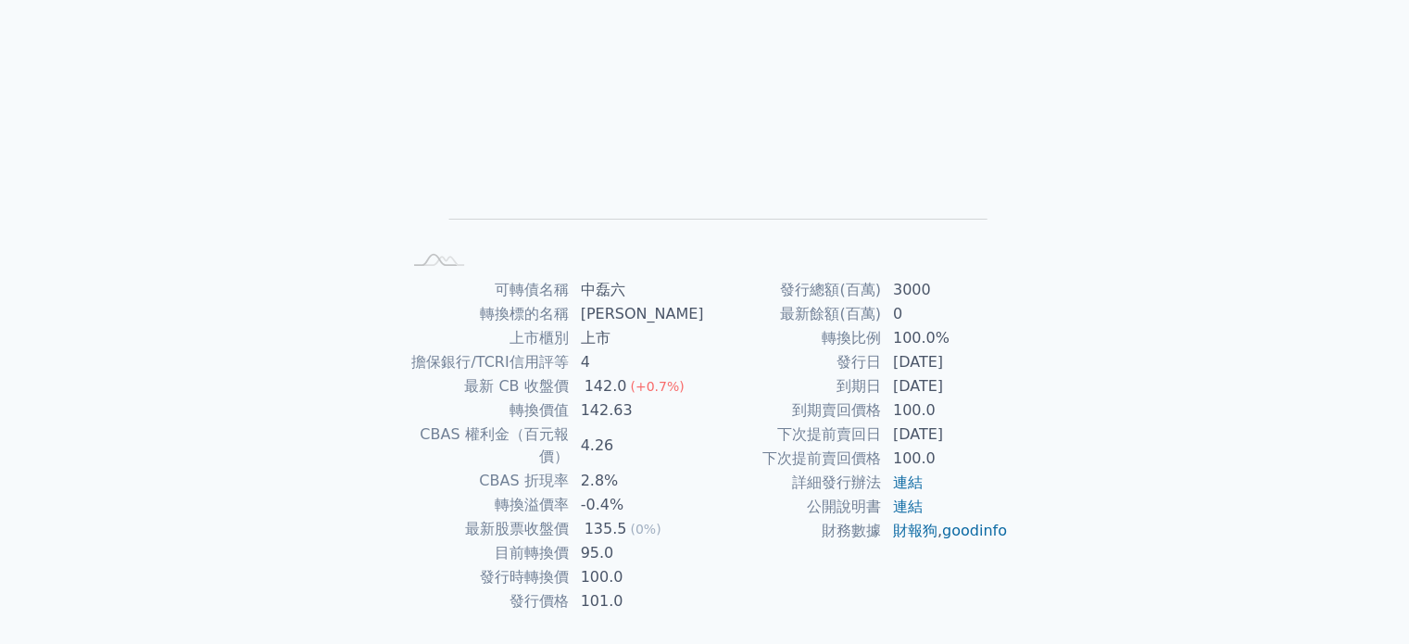
click at [1051, 404] on div "可轉債列表 › 53886 中磊六 53886 中磊六 可轉債詳細資訊 Zoom Out L L Chart created using amCharts l…" at bounding box center [705, 277] width 712 height 836
drag, startPoint x: 953, startPoint y: 430, endPoint x: 1008, endPoint y: 430, distance: 55.6
click at [1008, 430] on div "可轉債名稱 中磊六 轉換標的名稱 中磊 上市櫃別 上市 擔保銀行/TCRI信用評等 4 最新 CB 收盤價 142.0 (+0.7%) 轉換價值 142.63…" at bounding box center [705, 445] width 652 height 335
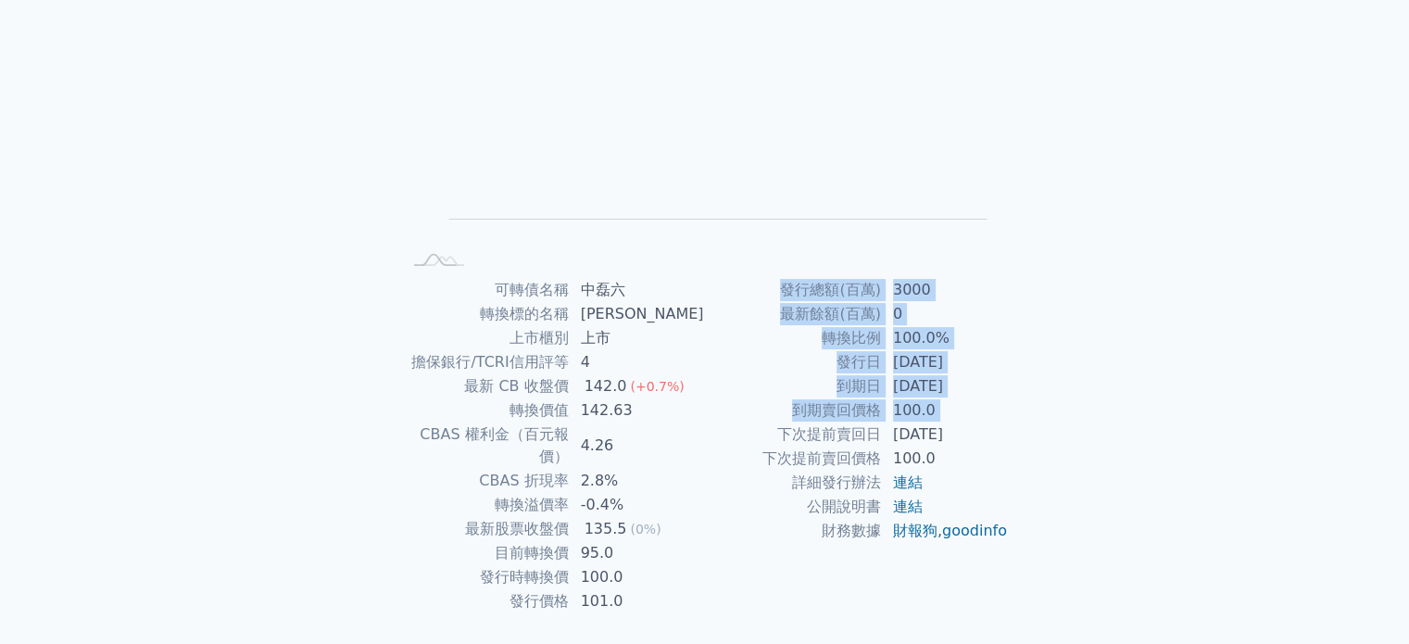
click at [1008, 429] on div "可轉債名稱 中磊六 轉換標的名稱 中磊 上市櫃別 上市 擔保銀行/TCRI信用評等 4 最新 CB 收盤價 142.0 (+0.7%) 轉換價值 142.63…" at bounding box center [705, 445] width 652 height 335
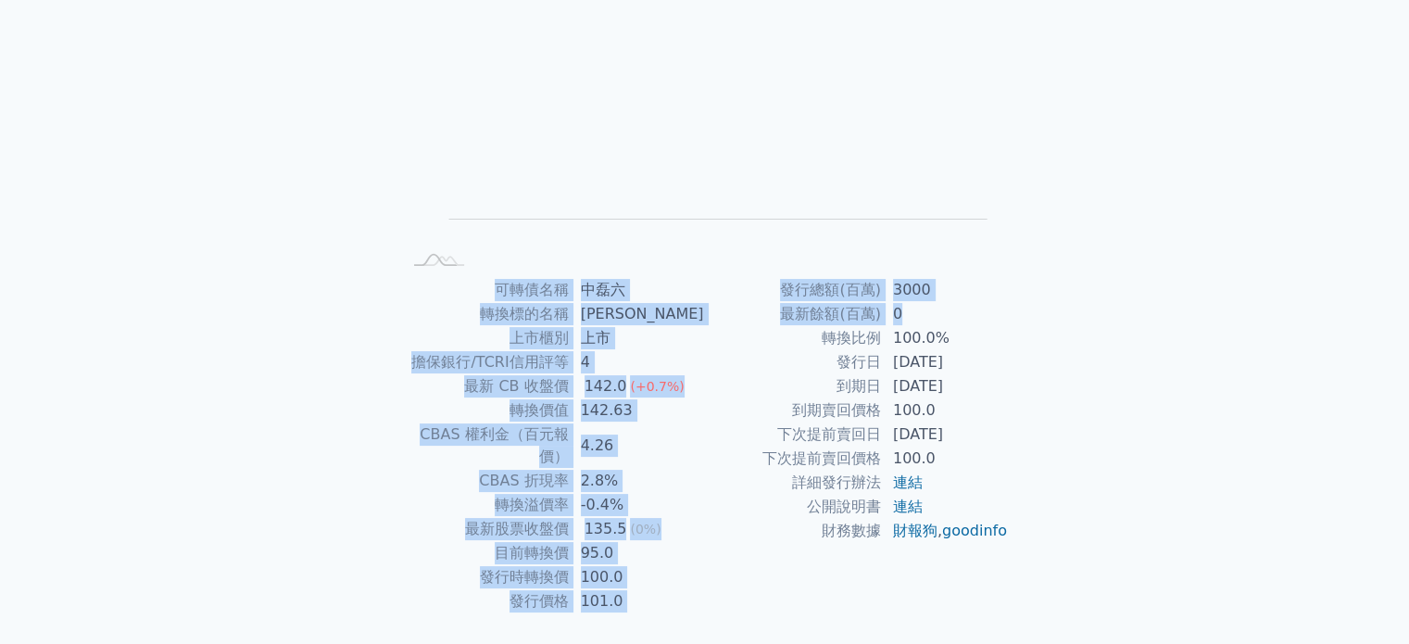
drag, startPoint x: 510, startPoint y: 296, endPoint x: 944, endPoint y: 304, distance: 434.7
click at [944, 304] on div "可轉債名稱 中磊六 轉換標的名稱 中磊 上市櫃別 上市 擔保銀行/TCRI信用評等 4 最新 CB 收盤價 142.0 (+0.7%) 轉換價值 142.63…" at bounding box center [705, 445] width 652 height 335
click at [944, 304] on td "0" at bounding box center [945, 314] width 127 height 24
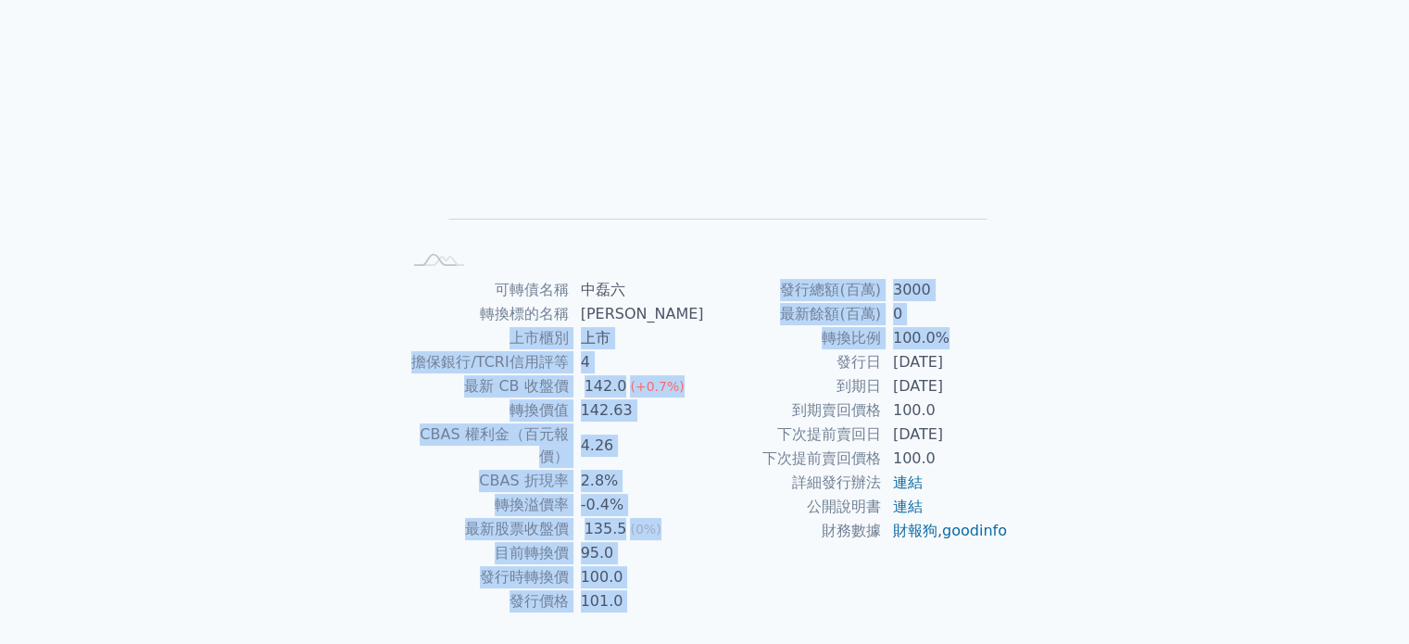
drag, startPoint x: 644, startPoint y: 342, endPoint x: 1054, endPoint y: 343, distance: 410.5
click at [1054, 343] on div "可轉債列表 › 53886 中磊六 53886 中磊六 可轉債詳細資訊 Zoom Out L L Chart created using amCharts l…" at bounding box center [705, 277] width 712 height 836
click at [993, 388] on td "[DATE]" at bounding box center [945, 386] width 127 height 24
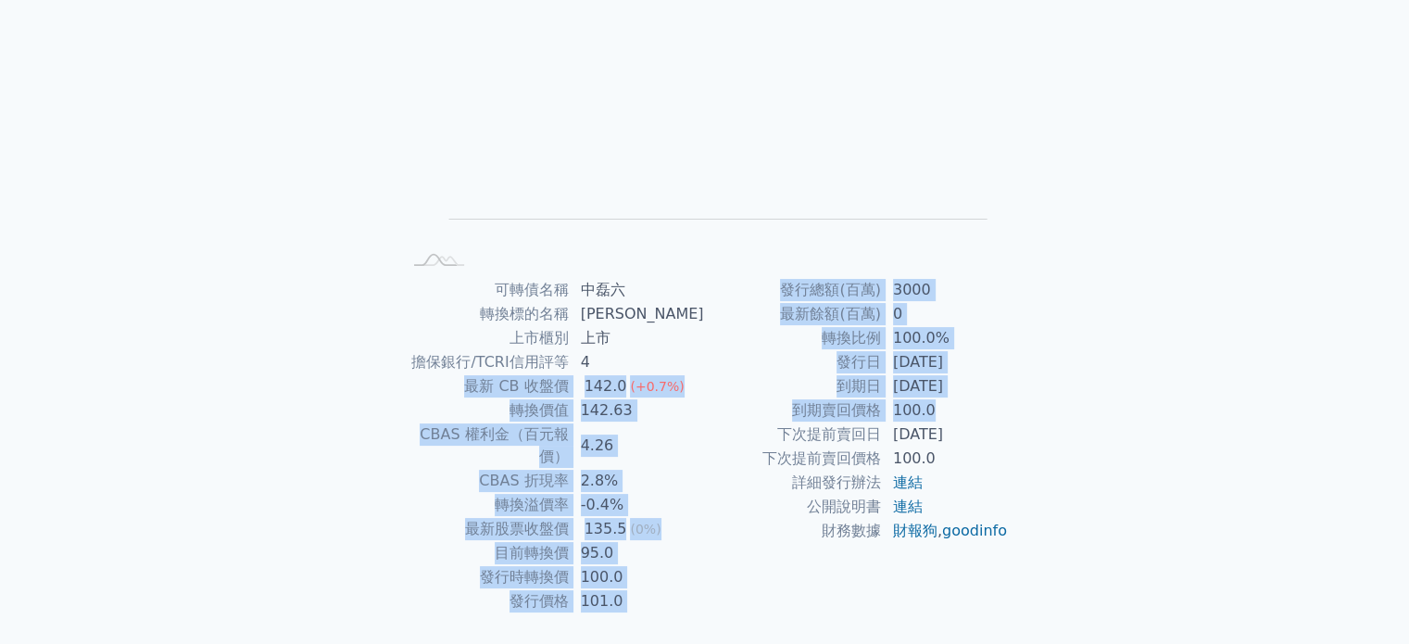
drag, startPoint x: 448, startPoint y: 392, endPoint x: 968, endPoint y: 406, distance: 520.9
click at [968, 406] on div "可轉債名稱 中磊六 轉換標的名稱 中磊 上市櫃別 上市 擔保銀行/TCRI信用評等 4 最新 CB 收盤價 142.0 (+0.7%) 轉換價值 142.63…" at bounding box center [705, 445] width 652 height 335
click at [968, 407] on td "100.0" at bounding box center [945, 410] width 127 height 24
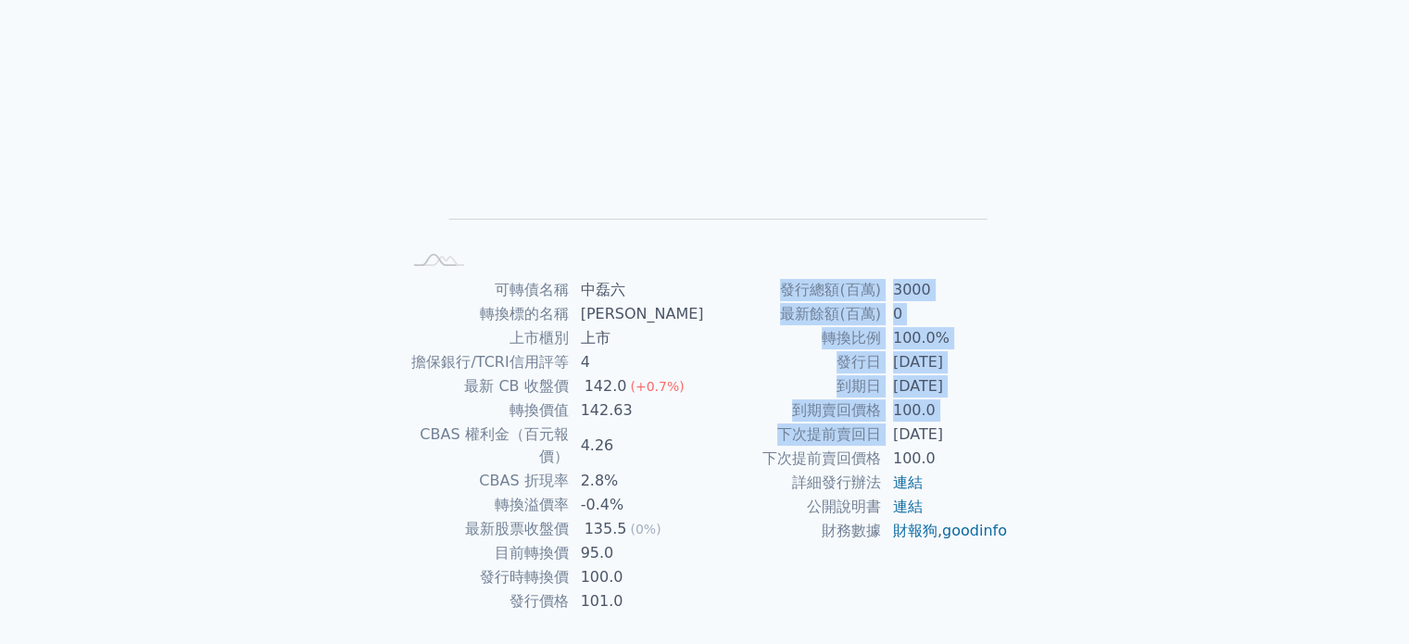
drag, startPoint x: 892, startPoint y: 431, endPoint x: 1027, endPoint y: 431, distance: 134.4
click at [1027, 431] on div "可轉債名稱 中磊六 轉換標的名稱 中磊 上市櫃別 上市 擔保銀行/TCRI信用評等 4 最新 CB 收盤價 142.0 (+0.7%) 轉換價值 142.63…" at bounding box center [705, 445] width 652 height 335
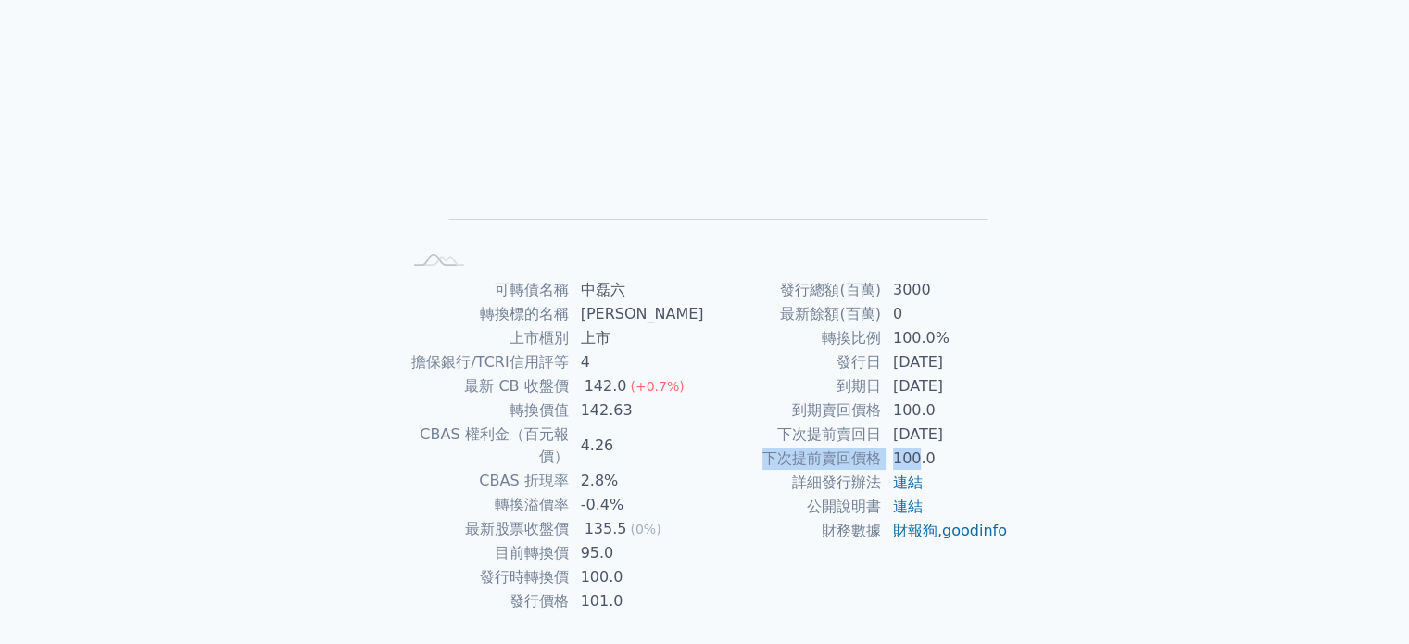
drag, startPoint x: 742, startPoint y: 449, endPoint x: 1061, endPoint y: 446, distance: 318.8
click at [1061, 446] on div "可轉債列表 財務數據 可轉債列表 財務數據 登出 登出 可轉債列表 › 53886 中磊六 53886 中磊六 可轉債詳細資訊 Zoom Out L L Ch…" at bounding box center [704, 255] width 1409 height 880
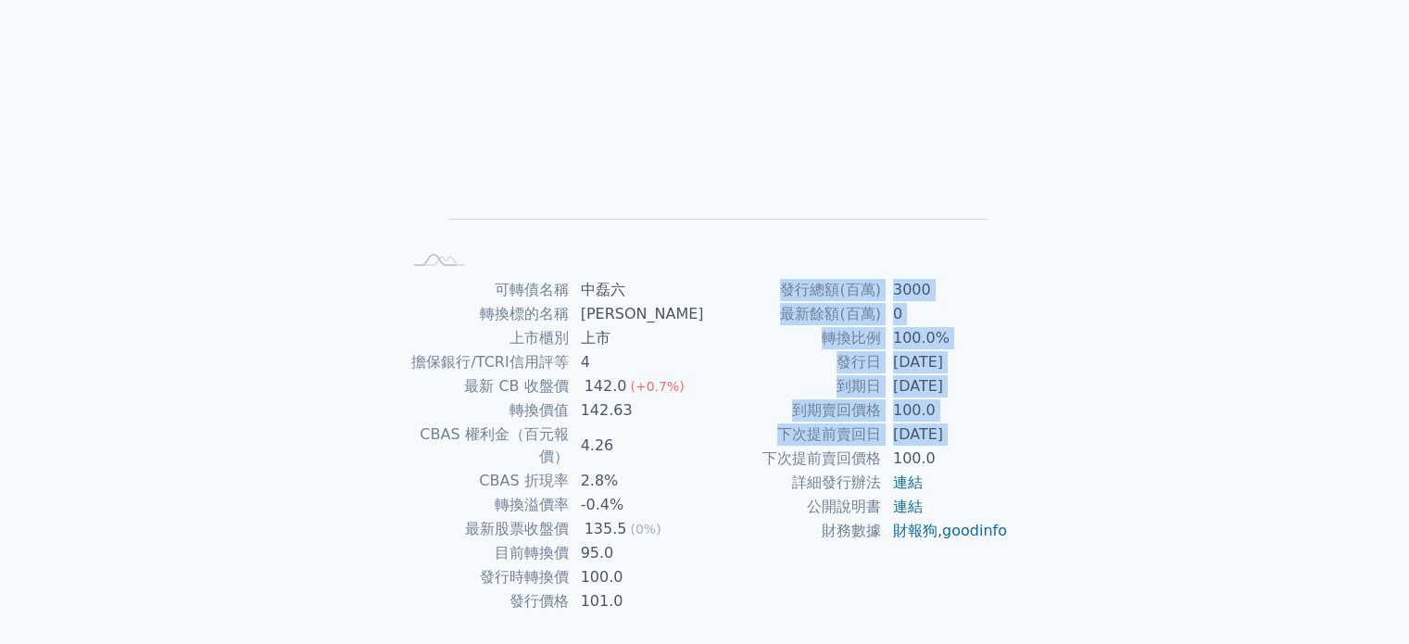
click at [1061, 446] on div "可轉債列表 財務數據 可轉債列表 財務數據 登出 登出 可轉債列表 › 53886 中磊六 53886 中磊六 可轉債詳細資訊 Zoom Out L L Ch…" at bounding box center [704, 255] width 1409 height 880
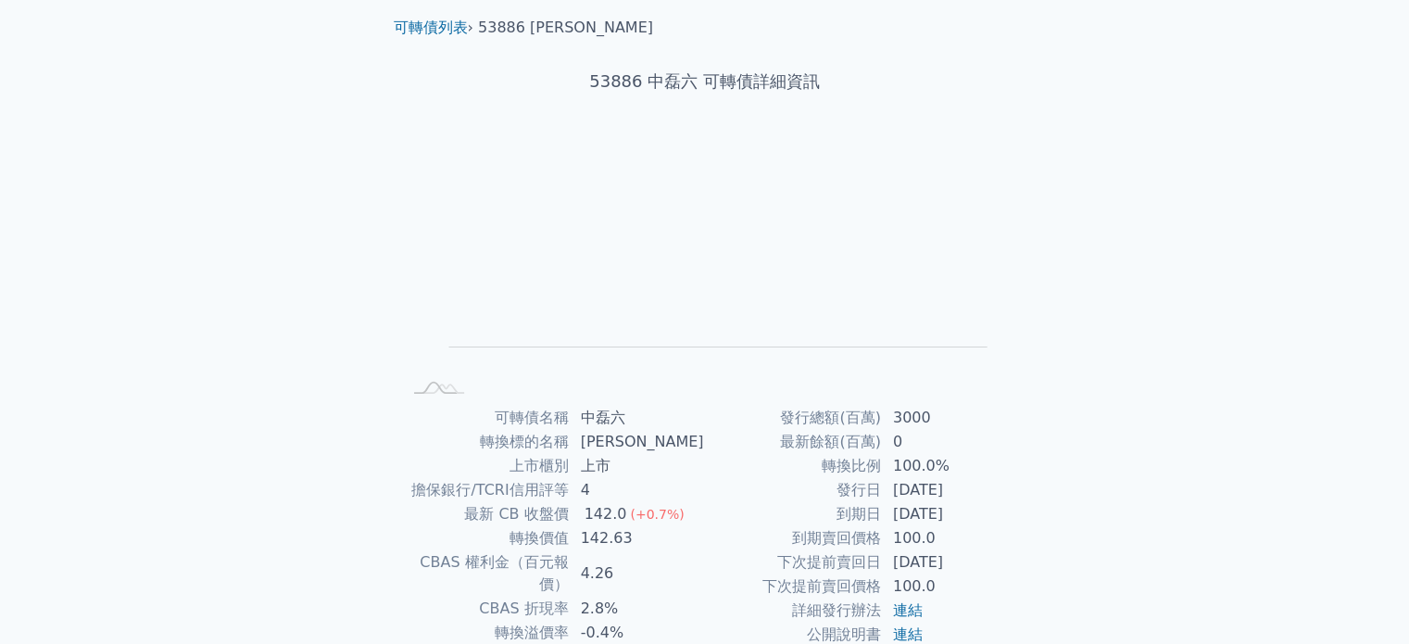
scroll to position [0, 0]
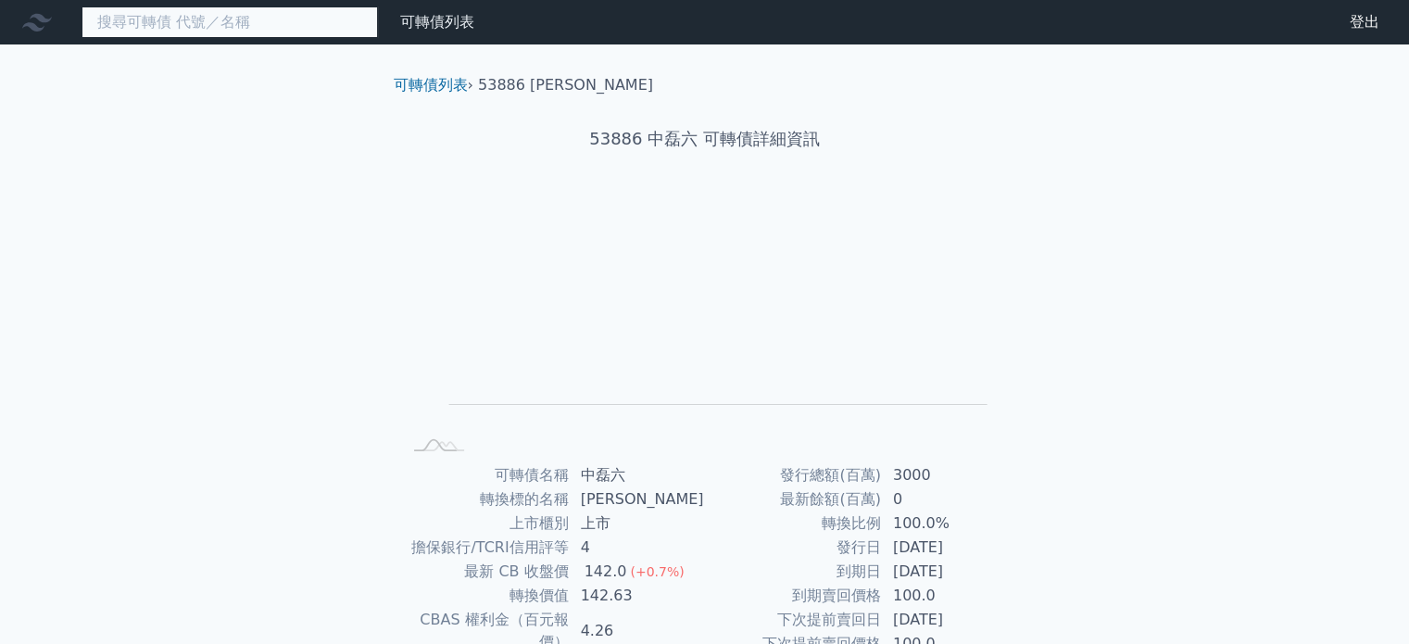
click at [303, 25] on input at bounding box center [230, 22] width 297 height 32
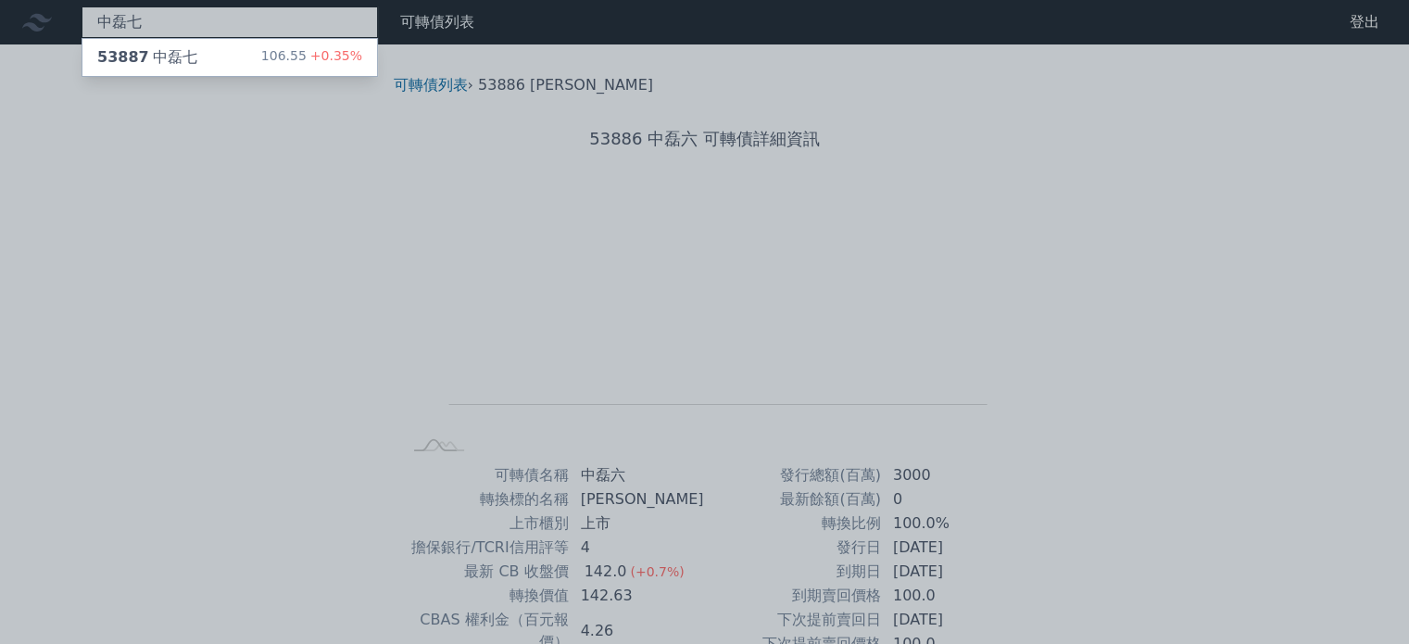
type input "中磊七"
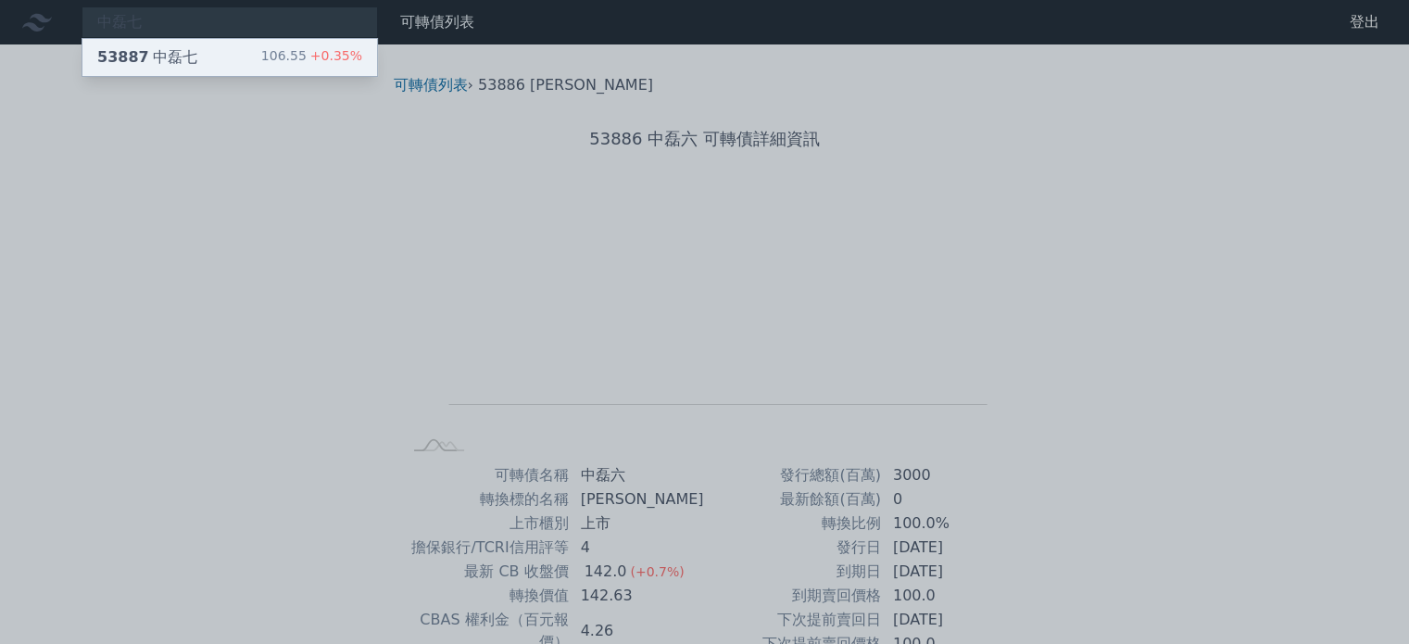
click at [306, 53] on div "106.55 +0.35%" at bounding box center [311, 57] width 101 height 22
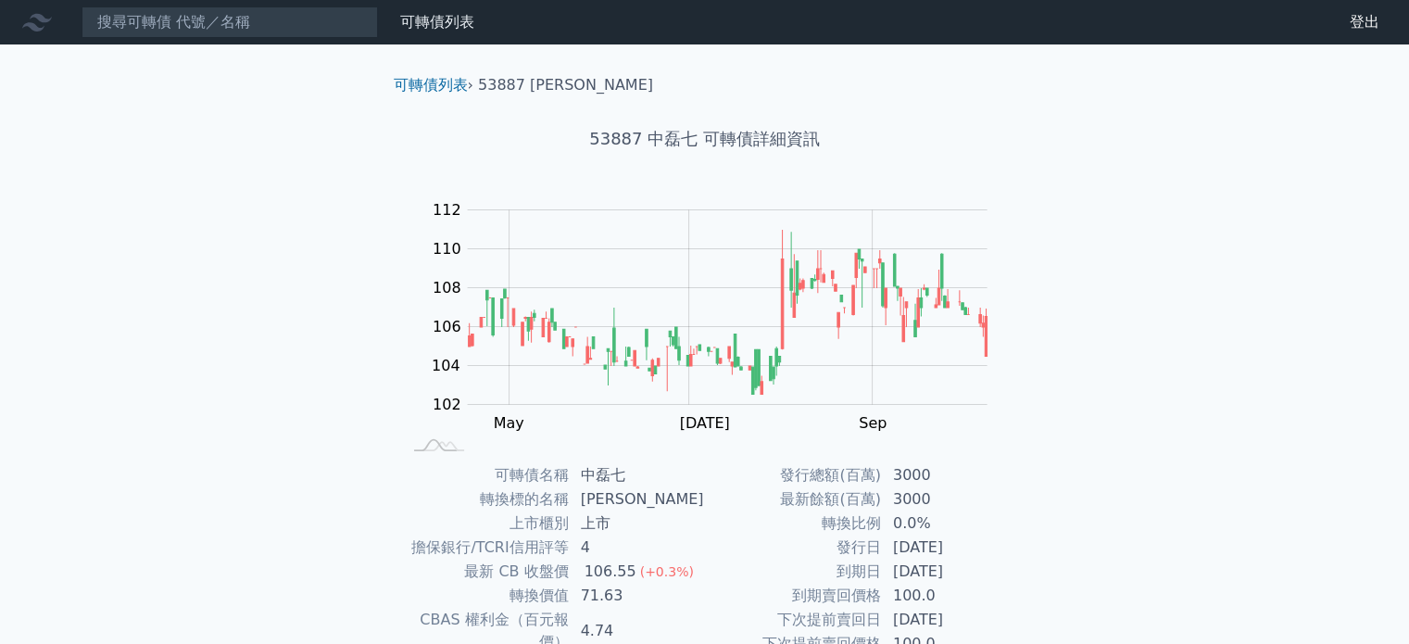
scroll to position [185, 0]
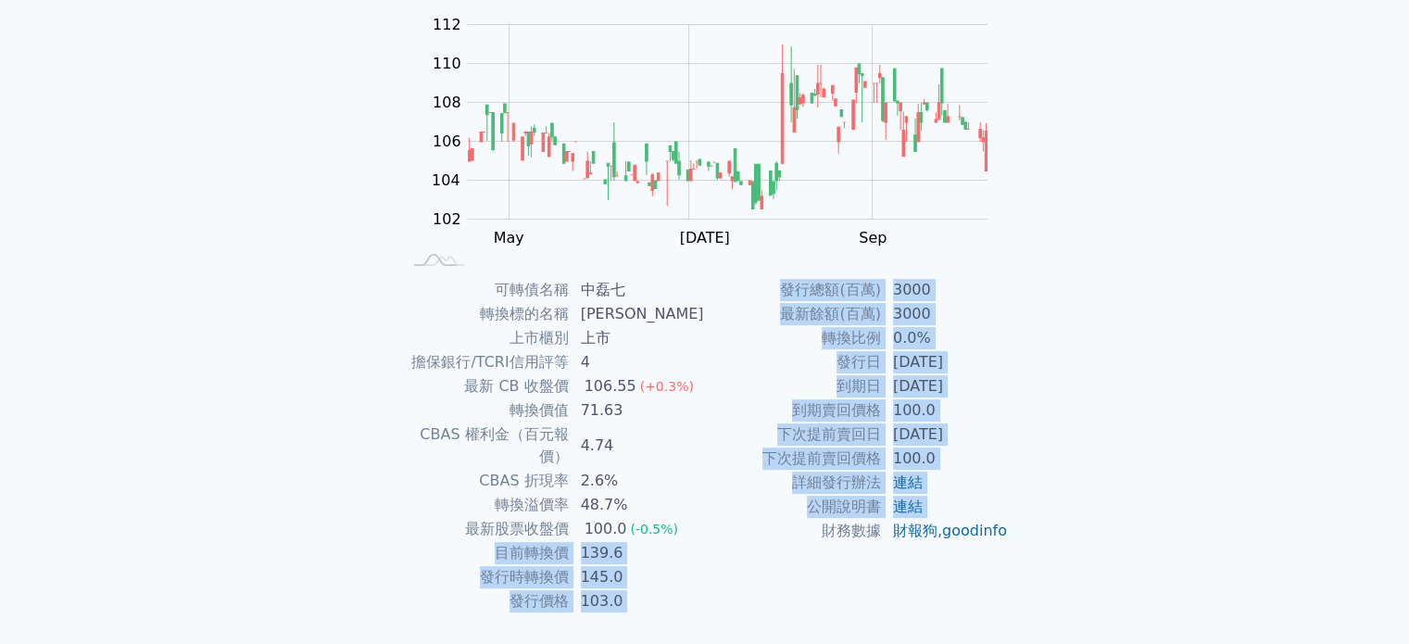
drag, startPoint x: 501, startPoint y: 524, endPoint x: 726, endPoint y: 533, distance: 224.4
click at [726, 533] on div "可轉債名稱 中磊七 轉換標的名稱 中磊 上市櫃別 上市 擔保銀行/TCRI信用評等 4 最新 CB 收盤價 106.55 (+0.3%) 轉換價值 71.63…" at bounding box center [705, 445] width 652 height 335
click at [726, 533] on td "財務數據" at bounding box center [793, 531] width 177 height 24
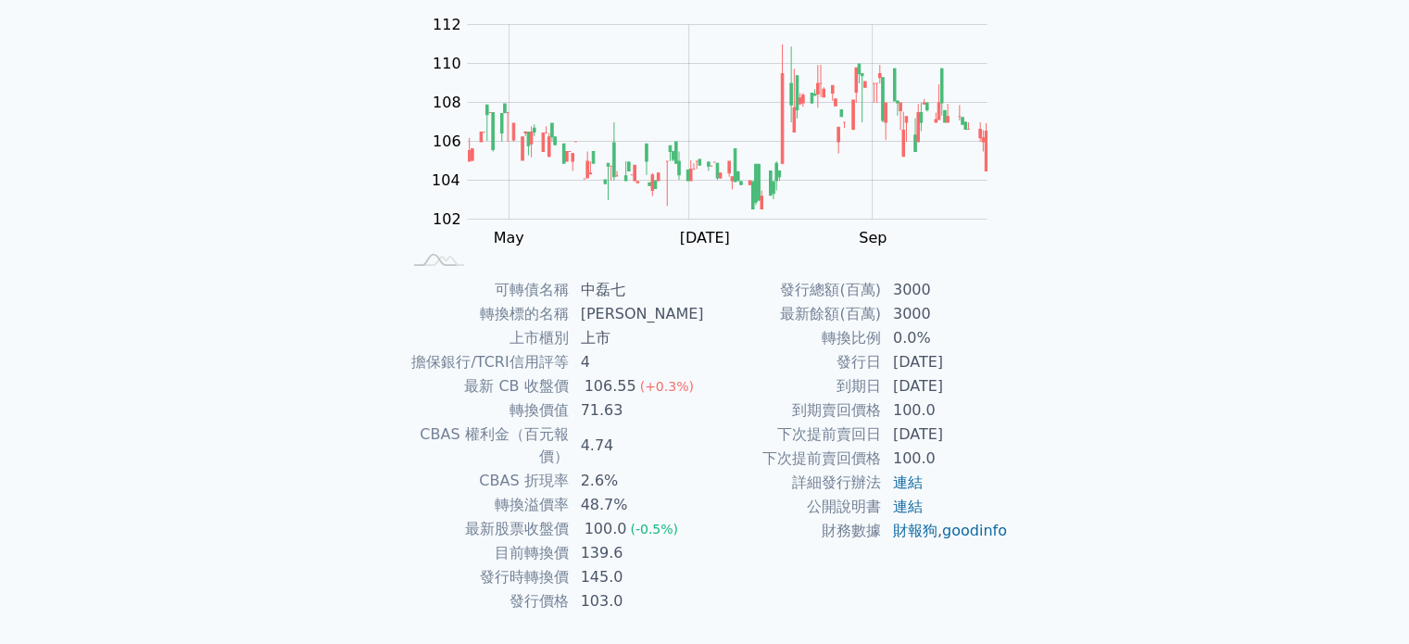
click at [726, 536] on td "財務數據" at bounding box center [793, 531] width 177 height 24
drag, startPoint x: 521, startPoint y: 577, endPoint x: 728, endPoint y: 591, distance: 208.0
click at [728, 591] on div "可轉債列表 › 53887 中磊七 53887 中磊七 可轉債詳細資訊 Zoom Out 104 98 100 102 104 106 108 110 112…" at bounding box center [705, 277] width 652 height 836
click at [728, 585] on div "發行總額(百萬) 3000 最新餘額(百萬) 3000 轉換比例 0.0% 發行日 [DATE] 到期日 [DATE] 到期賣回價格 100.0 下次提前賣回…" at bounding box center [857, 445] width 304 height 335
drag, startPoint x: 503, startPoint y: 417, endPoint x: 642, endPoint y: 418, distance: 139.0
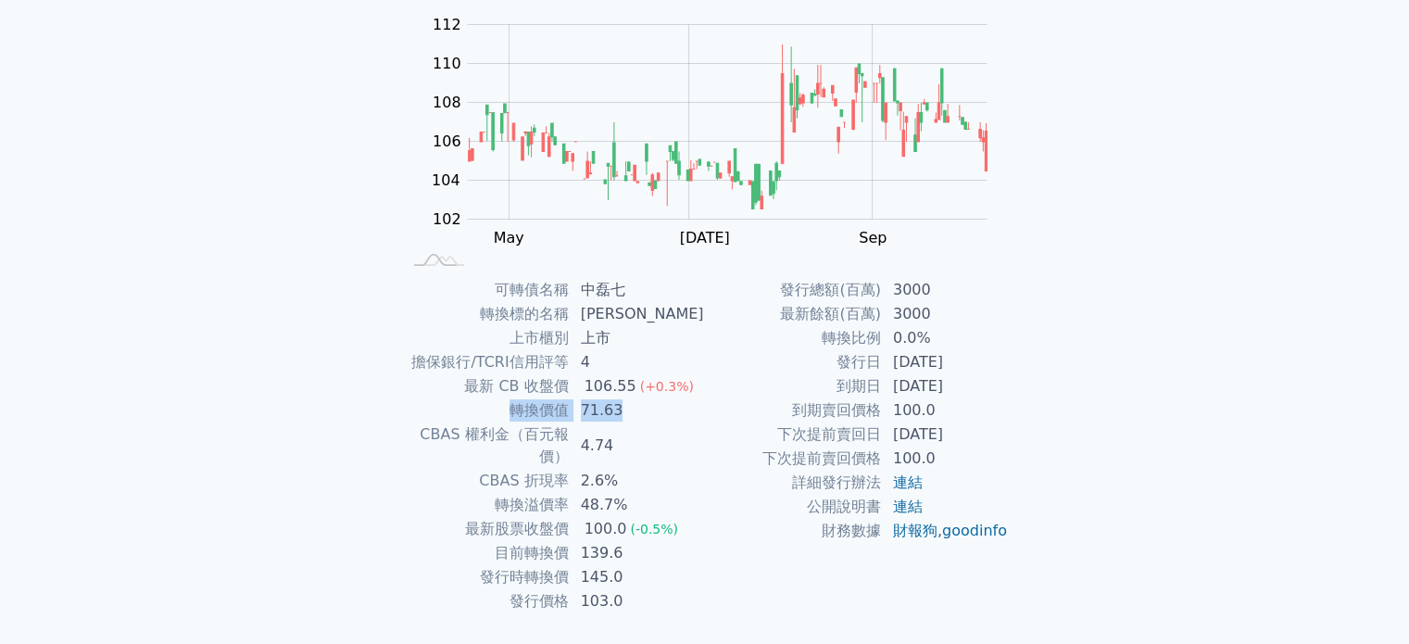
click at [642, 418] on tr "轉換價值 71.63" at bounding box center [553, 410] width 304 height 24
click at [642, 418] on td "71.63" at bounding box center [637, 410] width 135 height 24
drag, startPoint x: 664, startPoint y: 536, endPoint x: 590, endPoint y: 533, distance: 74.2
click at [590, 541] on td "139.6" at bounding box center [637, 553] width 135 height 24
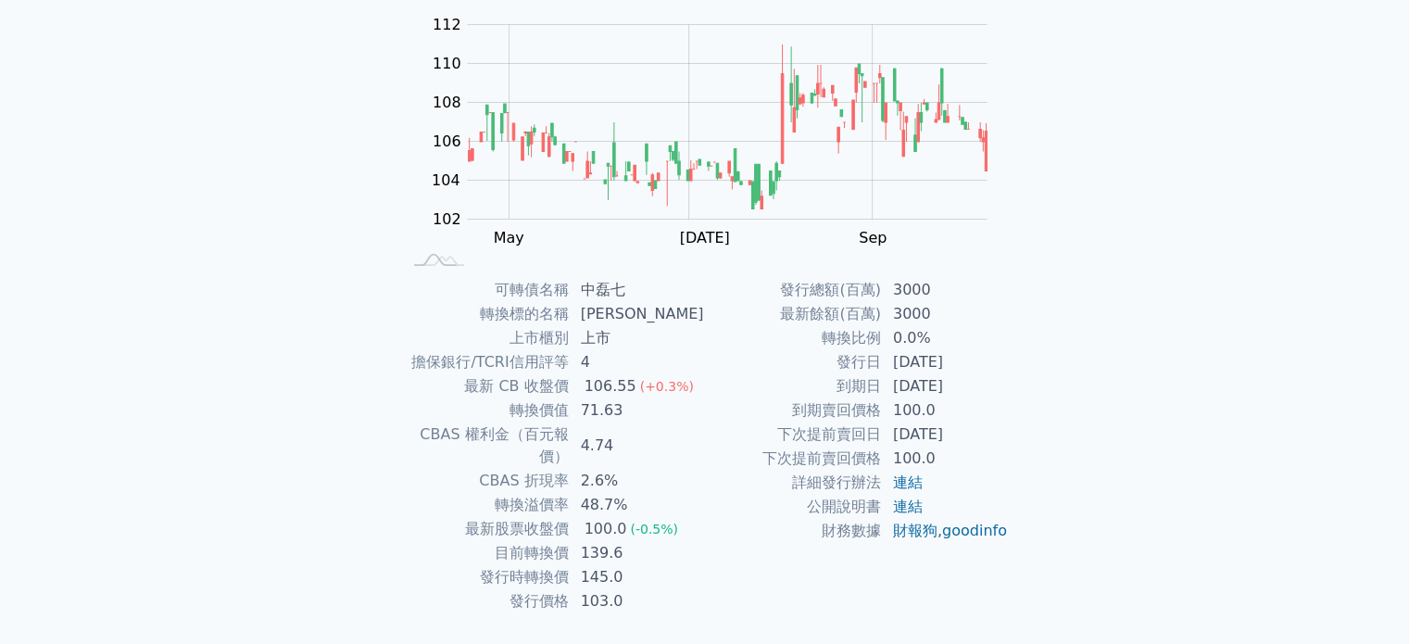
click at [589, 541] on td "139.6" at bounding box center [637, 553] width 135 height 24
drag, startPoint x: 588, startPoint y: 535, endPoint x: 699, endPoint y: 532, distance: 110.3
click at [699, 541] on td "139.6" at bounding box center [637, 553] width 135 height 24
click at [667, 541] on td "139.6" at bounding box center [637, 553] width 135 height 24
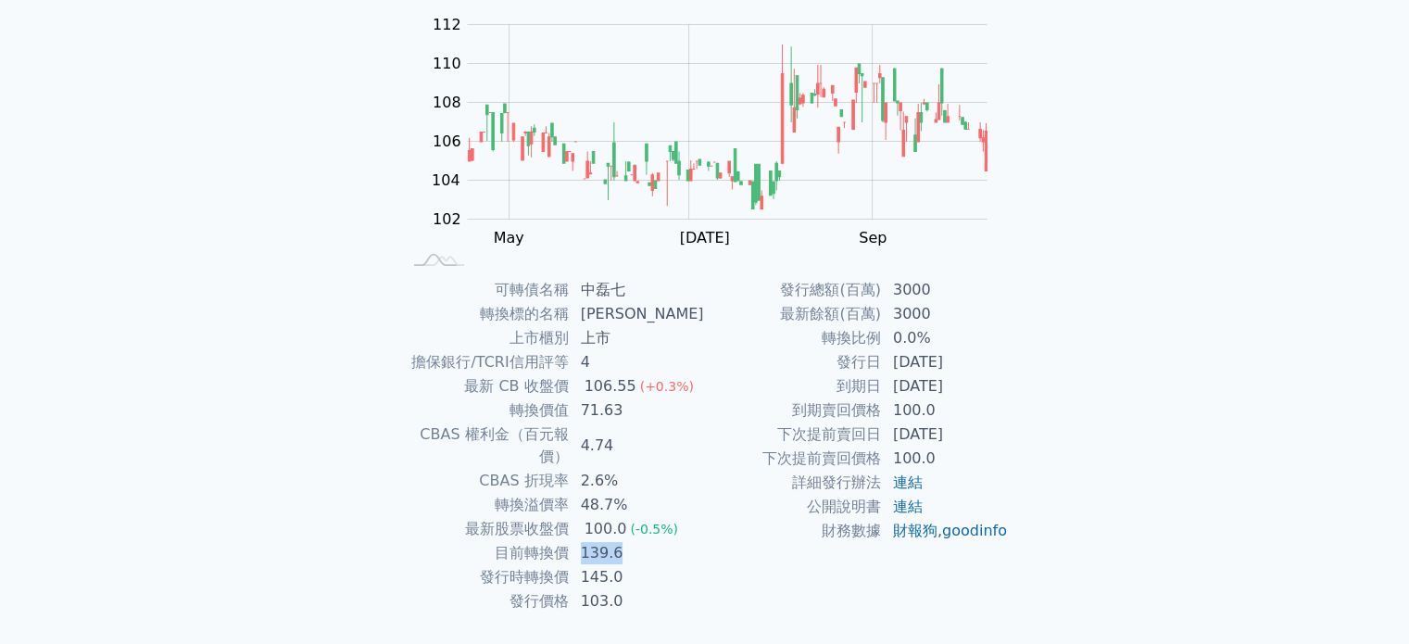
drag, startPoint x: 643, startPoint y: 530, endPoint x: 586, endPoint y: 533, distance: 57.5
click at [586, 541] on td "139.6" at bounding box center [637, 553] width 135 height 24
click at [712, 543] on td "財務數據" at bounding box center [793, 531] width 177 height 24
drag, startPoint x: 666, startPoint y: 540, endPoint x: 598, endPoint y: 542, distance: 68.6
click at [598, 542] on tbody "可轉債名稱 中磊七 轉換標的名稱 中磊 上市櫃別 上市 擔保銀行/TCRI信用評等 4 最新 CB 收盤價 106.55 (+0.3%) 轉換價值 71.63…" at bounding box center [553, 445] width 304 height 335
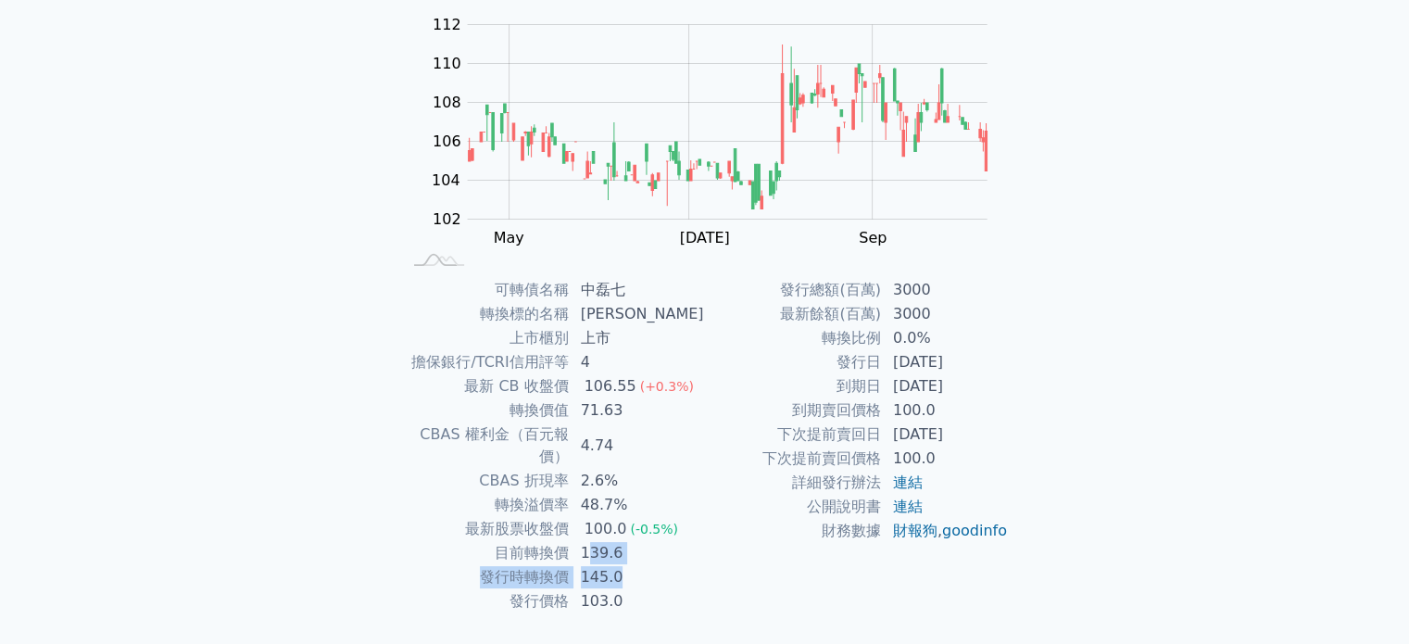
click at [656, 541] on td "139.6" at bounding box center [637, 553] width 135 height 24
drag, startPoint x: 663, startPoint y: 535, endPoint x: 589, endPoint y: 533, distance: 74.2
click at [589, 541] on td "139.6" at bounding box center [637, 553] width 135 height 24
click at [668, 565] on td "145.0" at bounding box center [637, 577] width 135 height 24
drag, startPoint x: 652, startPoint y: 535, endPoint x: 592, endPoint y: 540, distance: 60.5
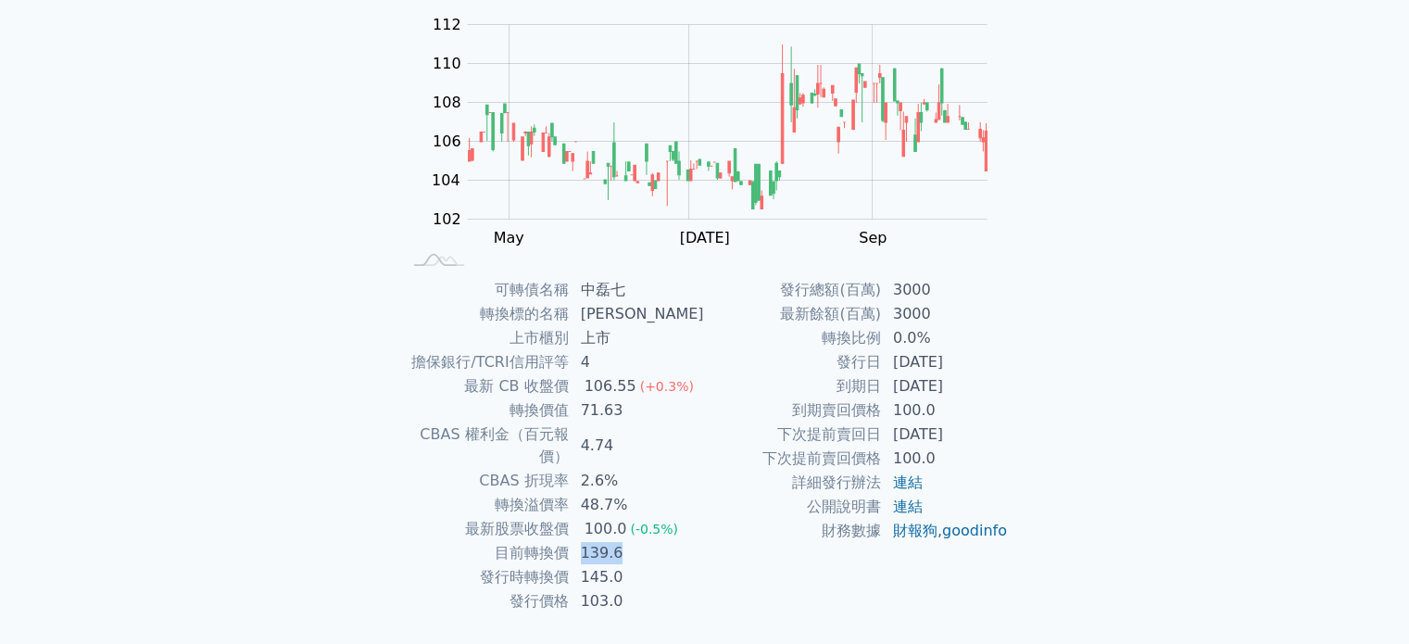
click at [592, 541] on td "139.6" at bounding box center [637, 553] width 135 height 24
click at [656, 541] on td "139.6" at bounding box center [637, 553] width 135 height 24
drag, startPoint x: 646, startPoint y: 533, endPoint x: 591, endPoint y: 533, distance: 54.7
click at [591, 541] on td "139.6" at bounding box center [637, 553] width 135 height 24
click at [660, 541] on td "139.6" at bounding box center [637, 553] width 135 height 24
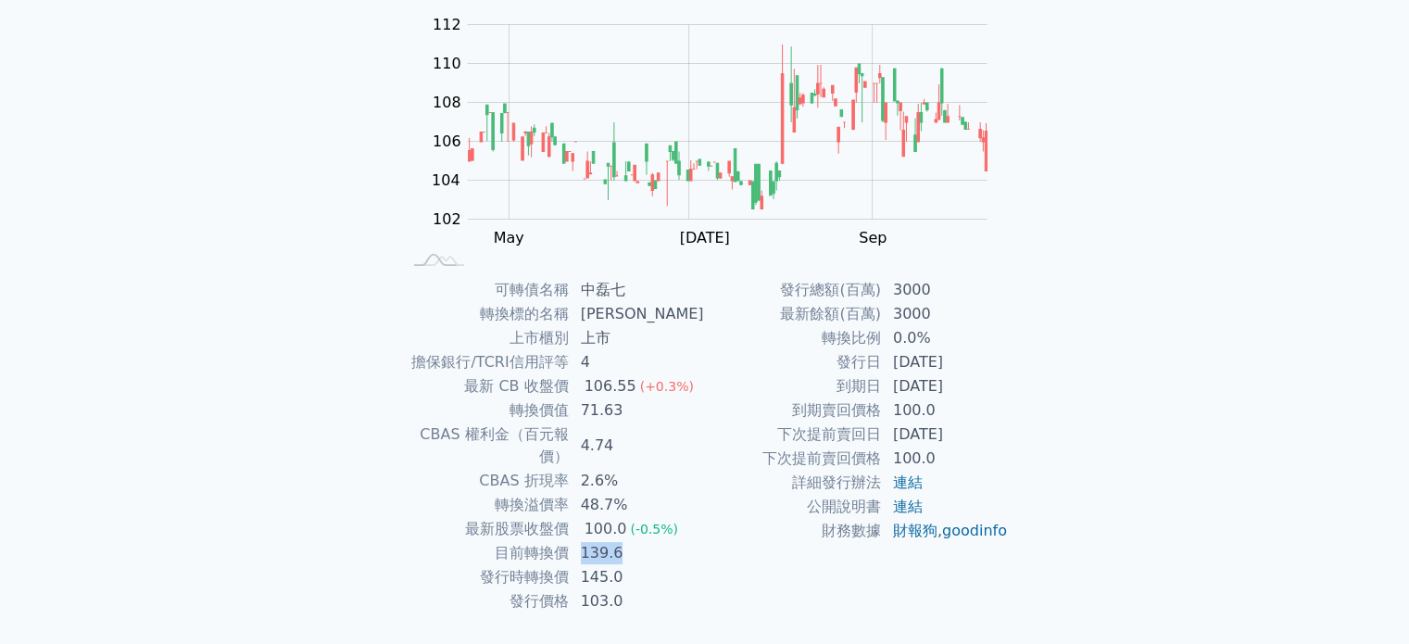
drag, startPoint x: 660, startPoint y: 535, endPoint x: 591, endPoint y: 538, distance: 68.7
click at [591, 541] on td "139.6" at bounding box center [637, 553] width 135 height 24
click at [737, 540] on td "財務數據" at bounding box center [793, 531] width 177 height 24
drag, startPoint x: 777, startPoint y: 284, endPoint x: 1002, endPoint y: 356, distance: 235.3
click at [1002, 356] on tbody "發行總額(百萬) 3000 最新餘額(百萬) 3000 轉換比例 0.0% 發行日 [DATE] 到期日 [DATE] 到期賣回價格 100.0 下次提前賣回…" at bounding box center [857, 410] width 304 height 265
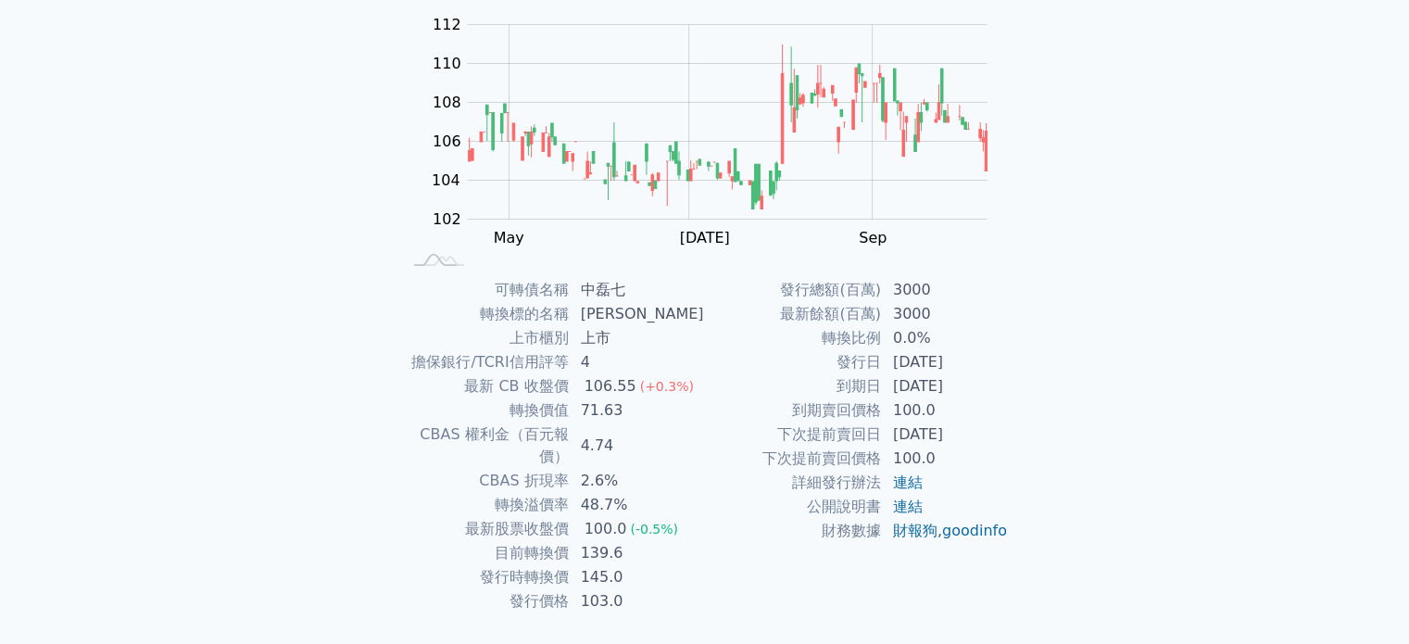
click at [1002, 356] on td "[DATE]" at bounding box center [945, 362] width 127 height 24
click at [1003, 354] on td "[DATE]" at bounding box center [945, 362] width 127 height 24
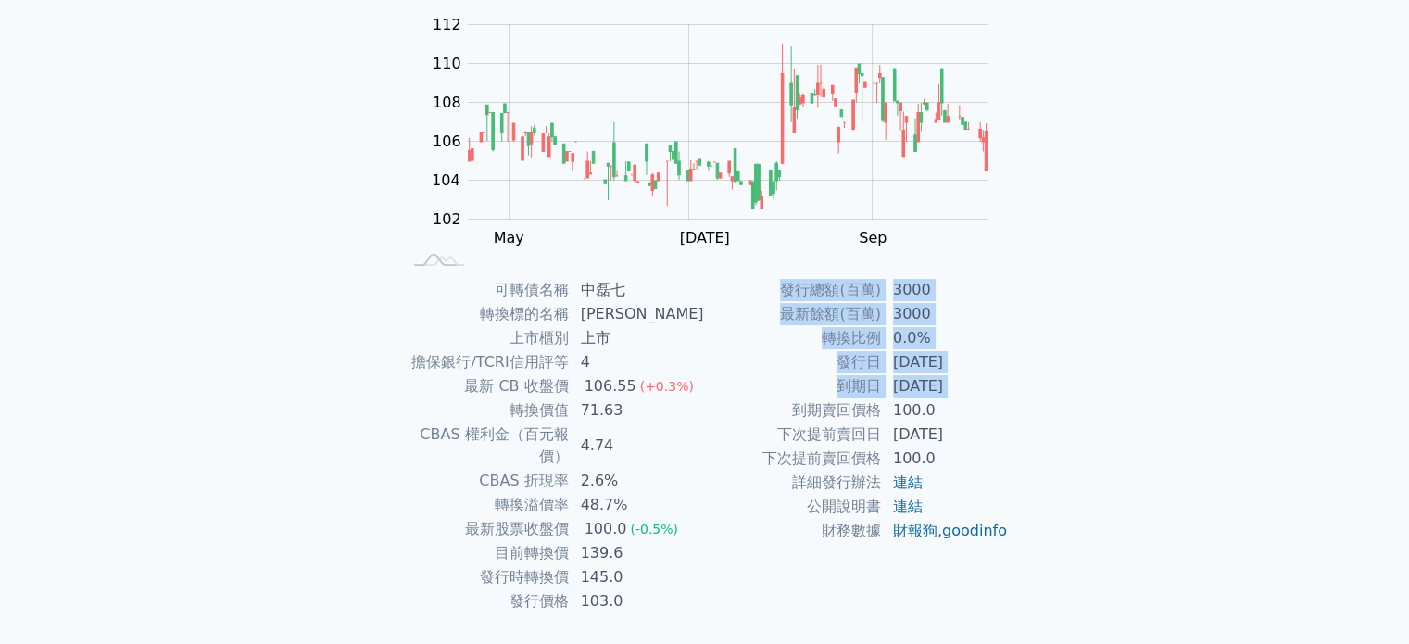
drag, startPoint x: 776, startPoint y: 415, endPoint x: 1100, endPoint y: 455, distance: 326.7
click at [1100, 455] on div "可轉債列表 財務數據 可轉債列表 財務數據 登出 登出 可轉債列表 › 53887 中磊七 53887 中磊七 可轉債詳細資訊 Zoom Out 104 98…" at bounding box center [704, 255] width 1409 height 880
click at [1078, 429] on div "可轉債列表 財務數據 可轉債列表 財務數據 登出 登出 可轉債列表 › 53887 中磊七 53887 中磊七 可轉債詳細資訊 Zoom Out 104 98…" at bounding box center [704, 255] width 1409 height 880
click at [1030, 396] on div "可轉債名稱 中磊七 轉換標的名稱 中磊 上市櫃別 上市 擔保銀行/TCRI信用評等 4 最新 CB 收盤價 106.55 (+0.3%) 轉換價值 71.63…" at bounding box center [705, 445] width 652 height 335
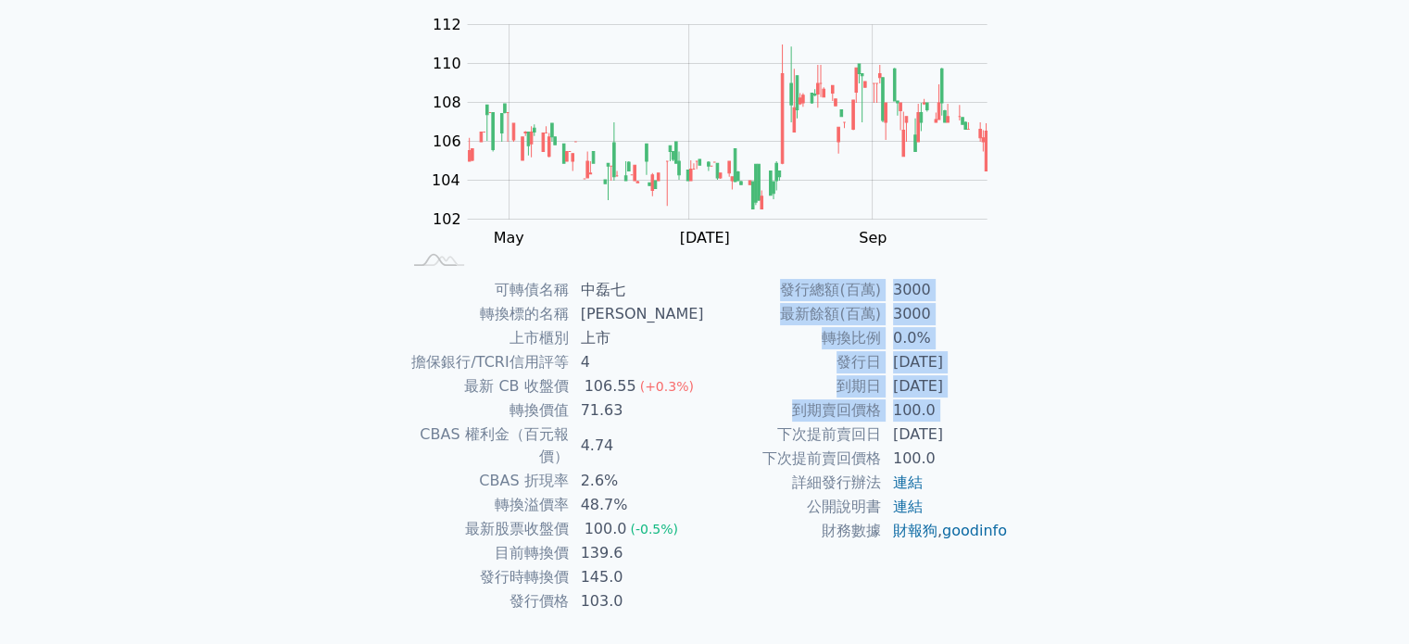
drag, startPoint x: 778, startPoint y: 433, endPoint x: 1027, endPoint y: 439, distance: 248.4
click at [1027, 439] on div "可轉債名稱 中磊七 轉換標的名稱 中磊 上市櫃別 上市 擔保銀行/TCRI信用評等 4 最新 CB 收盤價 106.55 (+0.3%) 轉換價值 71.63…" at bounding box center [705, 445] width 652 height 335
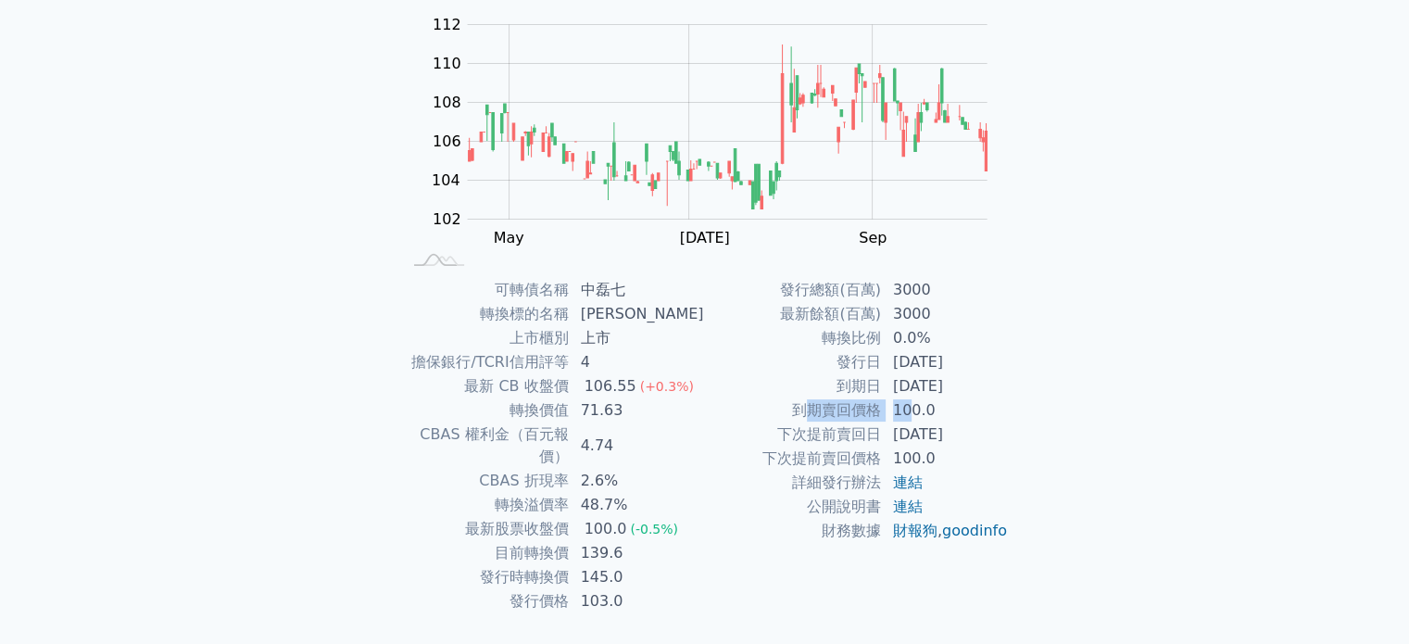
drag, startPoint x: 801, startPoint y: 418, endPoint x: 985, endPoint y: 401, distance: 185.1
click at [985, 401] on tr "到期賣回價格 100.0" at bounding box center [857, 410] width 304 height 24
click at [987, 402] on td "100.0" at bounding box center [945, 410] width 127 height 24
drag, startPoint x: 812, startPoint y: 337, endPoint x: 1093, endPoint y: 344, distance: 281.8
click at [1093, 344] on div "可轉債列表 財務數據 可轉債列表 財務數據 登出 登出 可轉債列表 › 53887 中磊七 53887 中磊七 可轉債詳細資訊 Zoom Out 104 98…" at bounding box center [704, 255] width 1409 height 880
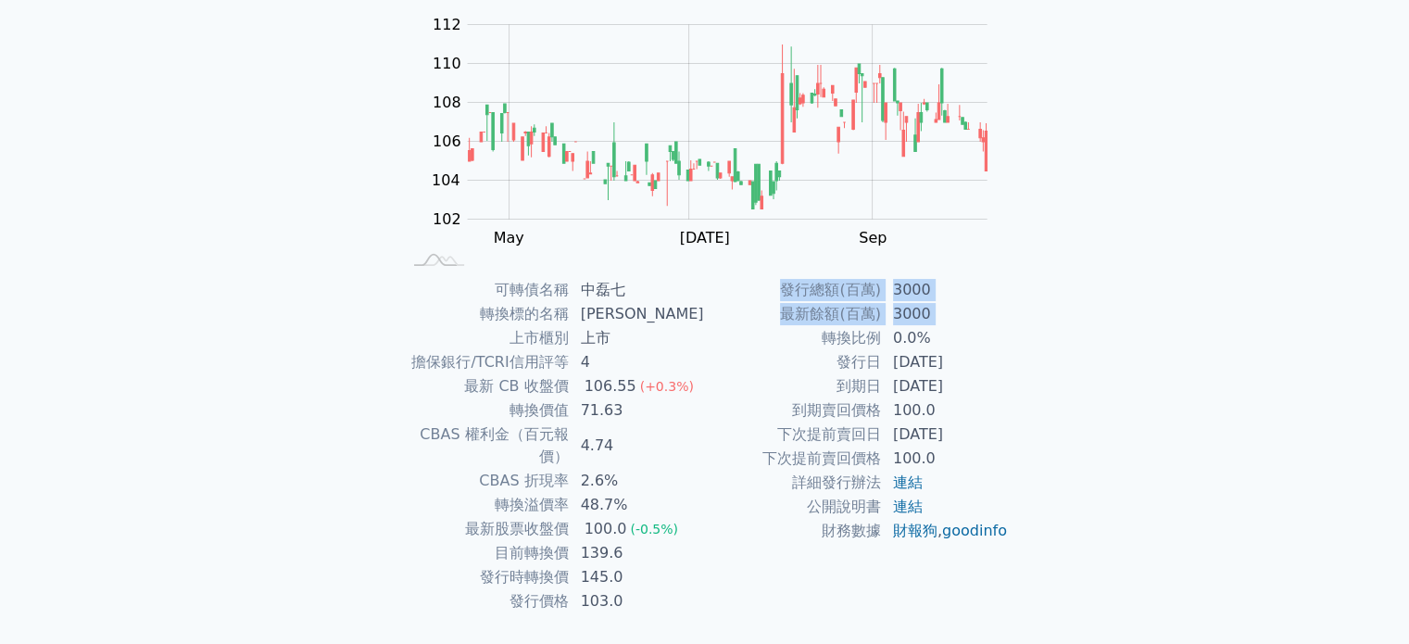
click at [1090, 343] on div "可轉債列表 財務數據 可轉債列表 財務數據 登出 登出 可轉債列表 › 53887 中磊七 53887 中磊七 可轉債詳細資訊 Zoom Out 104 98…" at bounding box center [704, 255] width 1409 height 880
click at [1029, 407] on div "可轉債名稱 中磊七 轉換標的名稱 中磊 上市櫃別 上市 擔保銀行/TCRI信用評等 4 最新 CB 收盤價 106.55 (+0.3%) 轉換價值 71.63…" at bounding box center [705, 445] width 652 height 335
click at [1019, 433] on div "可轉債名稱 中磊七 轉換標的名稱 中磊 上市櫃別 上市 擔保銀行/TCRI信用評等 4 最新 CB 收盤價 106.55 (+0.3%) 轉換價值 71.63…" at bounding box center [705, 445] width 652 height 335
drag, startPoint x: 833, startPoint y: 392, endPoint x: 1068, endPoint y: 392, distance: 235.4
click at [1068, 392] on div "可轉債列表 財務數據 可轉債列表 財務數據 登出 登出 可轉債列表 › 53887 中磊七 53887 中磊七 可轉債詳細資訊 Zoom Out 104 98…" at bounding box center [704, 255] width 1409 height 880
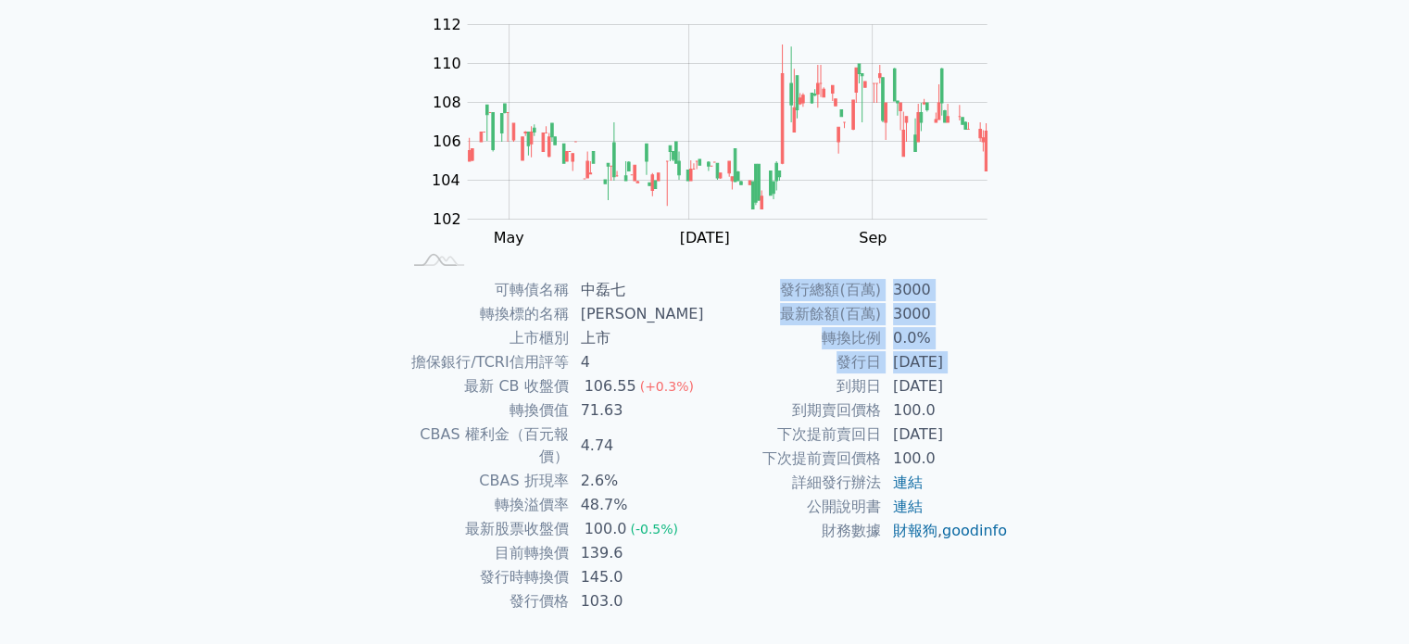
click at [1068, 392] on div "可轉債列表 財務數據 可轉債列表 財務數據 登出 登出 可轉債列表 › 53887 中磊七 53887 中磊七 可轉債詳細資訊 Zoom Out 104 98…" at bounding box center [704, 255] width 1409 height 880
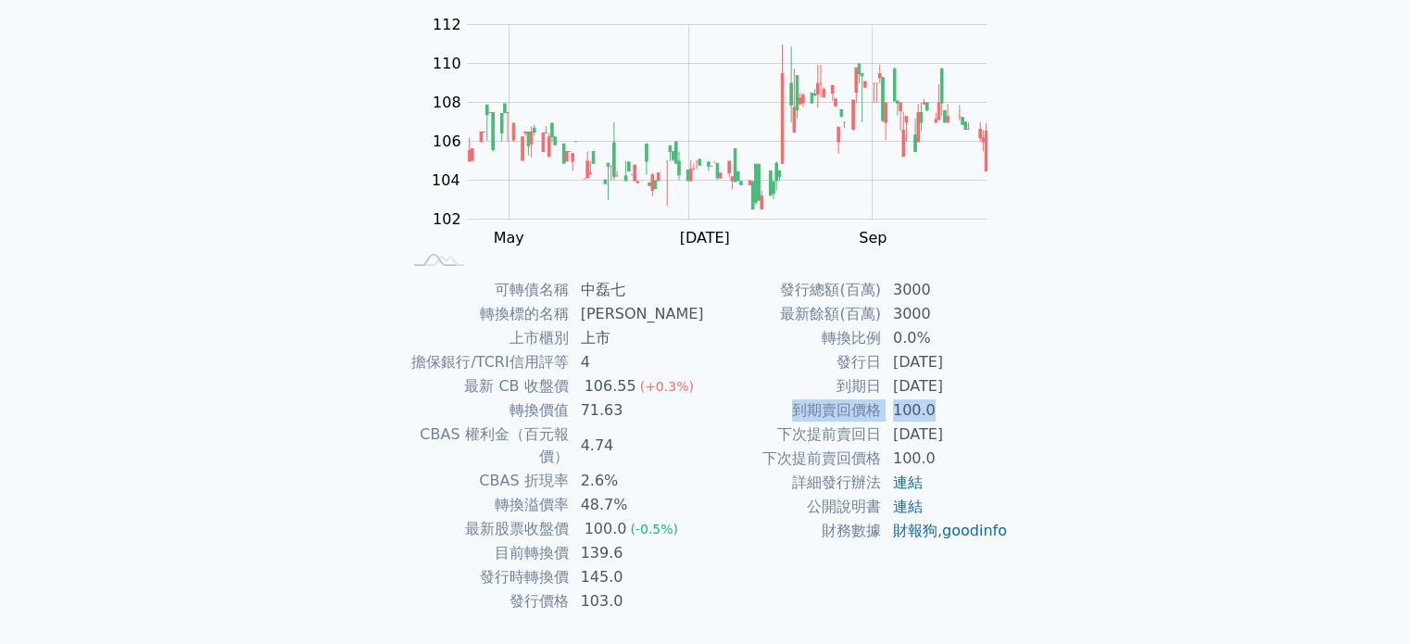
drag, startPoint x: 788, startPoint y: 407, endPoint x: 966, endPoint y: 412, distance: 178.0
click at [966, 412] on tr "到期賣回價格 100.0" at bounding box center [857, 410] width 304 height 24
click at [966, 412] on td "100.0" at bounding box center [945, 410] width 127 height 24
drag, startPoint x: 771, startPoint y: 435, endPoint x: 978, endPoint y: 432, distance: 207.6
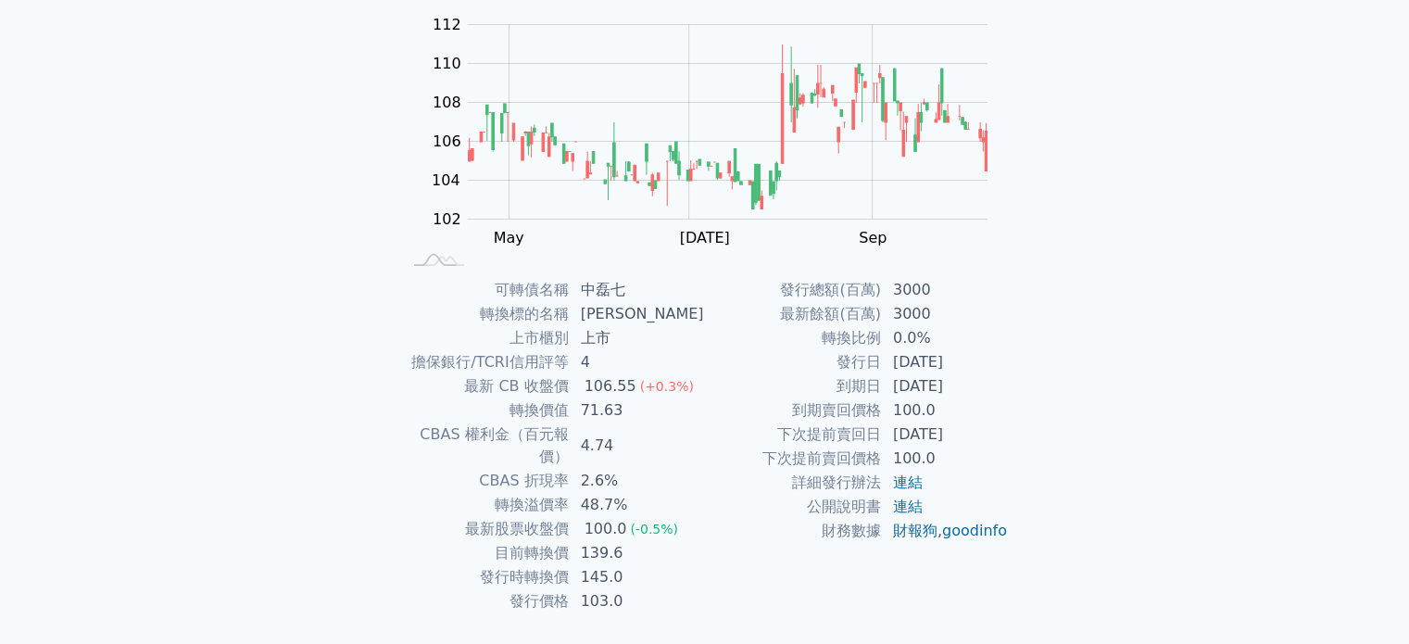
click at [978, 432] on tr "下次提前賣回日 [DATE]" at bounding box center [857, 435] width 304 height 24
click at [978, 432] on td "[DATE]" at bounding box center [945, 435] width 127 height 24
drag, startPoint x: 834, startPoint y: 360, endPoint x: 999, endPoint y: 384, distance: 166.6
click at [999, 384] on tbody "發行總額(百萬) 3000 最新餘額(百萬) 3000 轉換比例 0.0% 發行日 [DATE] 到期日 [DATE] 到期賣回價格 100.0 下次提前賣回…" at bounding box center [857, 410] width 304 height 265
click at [999, 384] on td "[DATE]" at bounding box center [945, 386] width 127 height 24
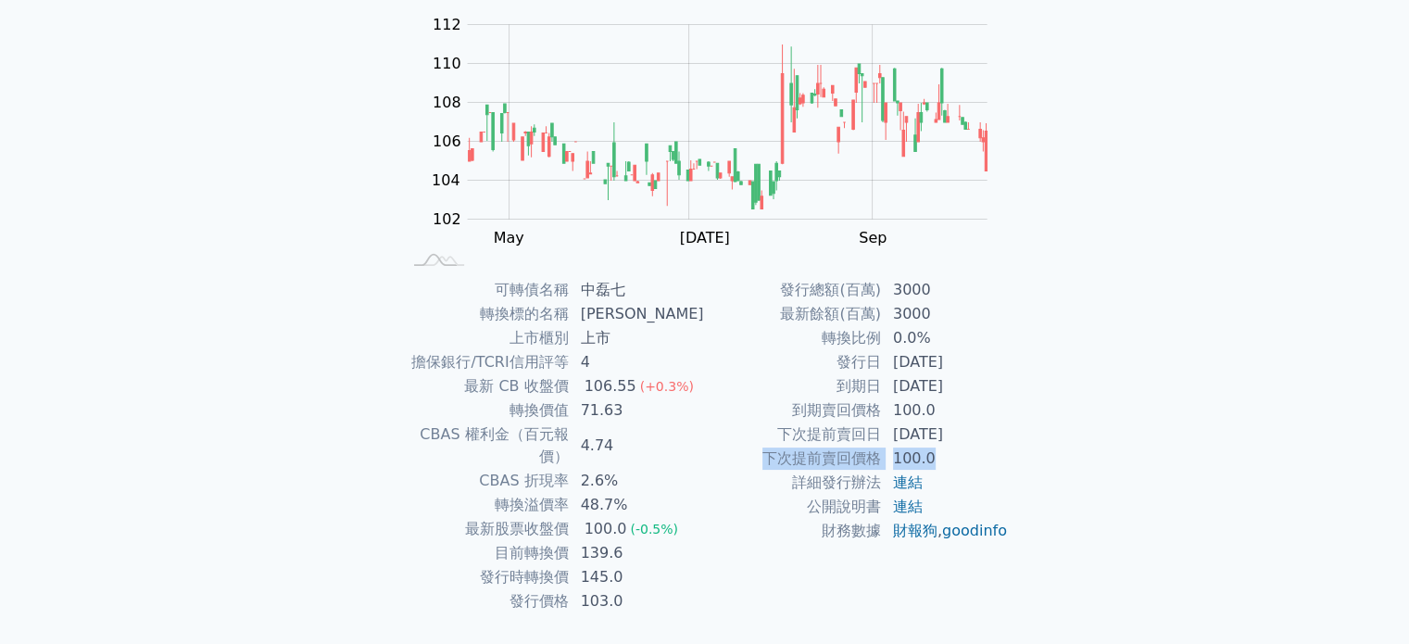
drag, startPoint x: 766, startPoint y: 451, endPoint x: 1005, endPoint y: 448, distance: 239.1
click at [1005, 448] on tr "下次提前賣回價格 100.0" at bounding box center [857, 459] width 304 height 24
click at [1005, 448] on td "100.0" at bounding box center [945, 459] width 127 height 24
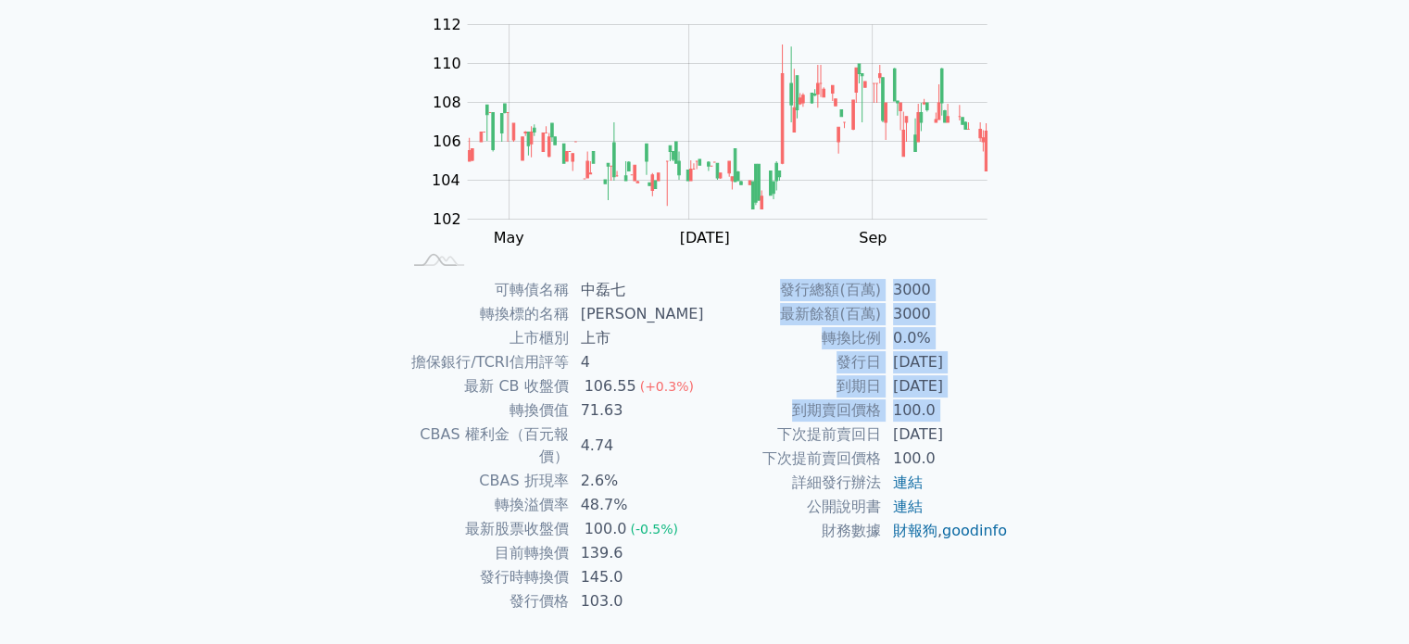
drag, startPoint x: 771, startPoint y: 436, endPoint x: 1066, endPoint y: 434, distance: 294.7
click at [1066, 434] on div "可轉債列表 財務數據 可轉債列表 財務數據 登出 登出 可轉債列表 › 53887 中磊七 53887 中磊七 可轉債詳細資訊 Zoom Out 104 98…" at bounding box center [704, 255] width 1409 height 880
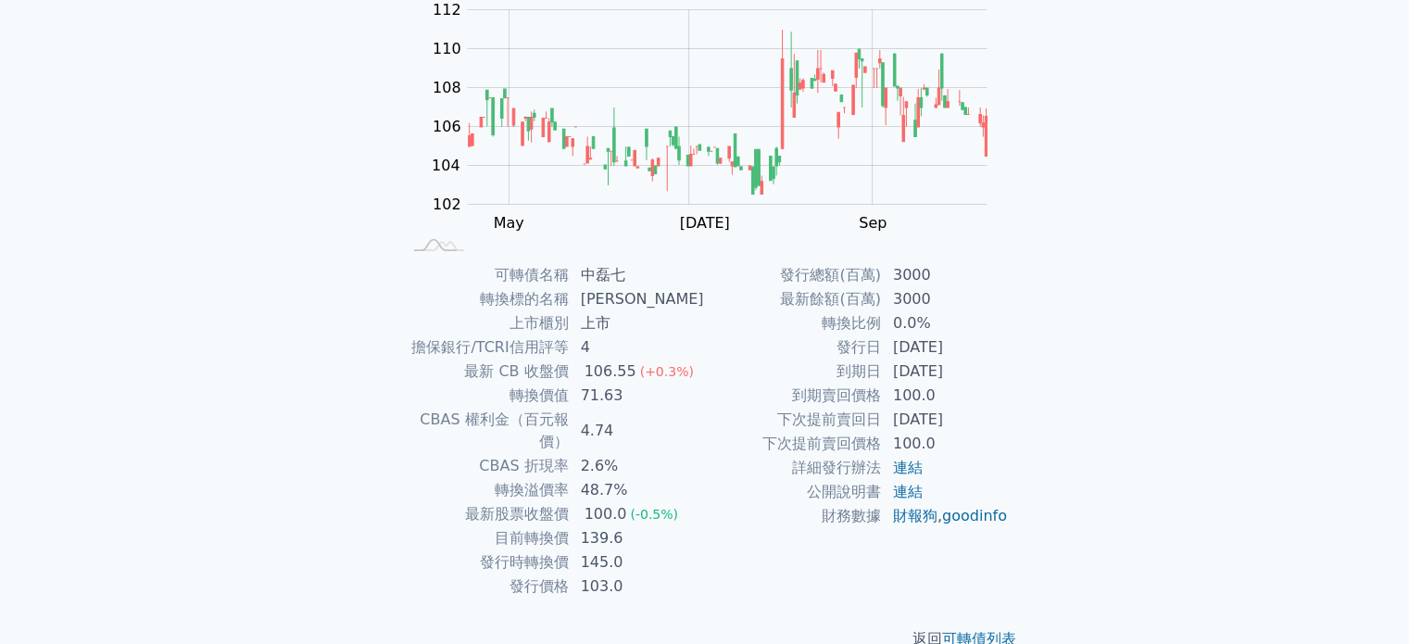
scroll to position [214, 0]
